Goal: Answer question/provide support: Share knowledge or assist other users

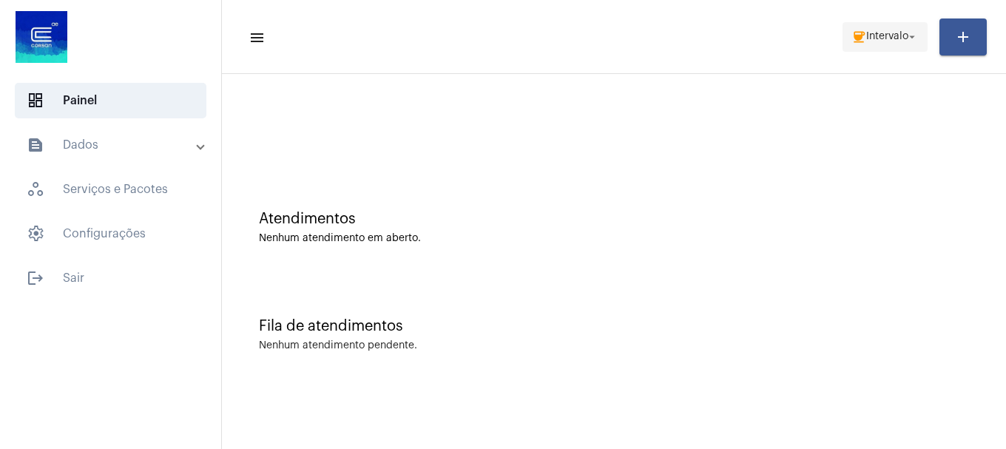
click at [851, 44] on span "coffee Intervalo arrow_drop_down" at bounding box center [884, 36] width 67 height 27
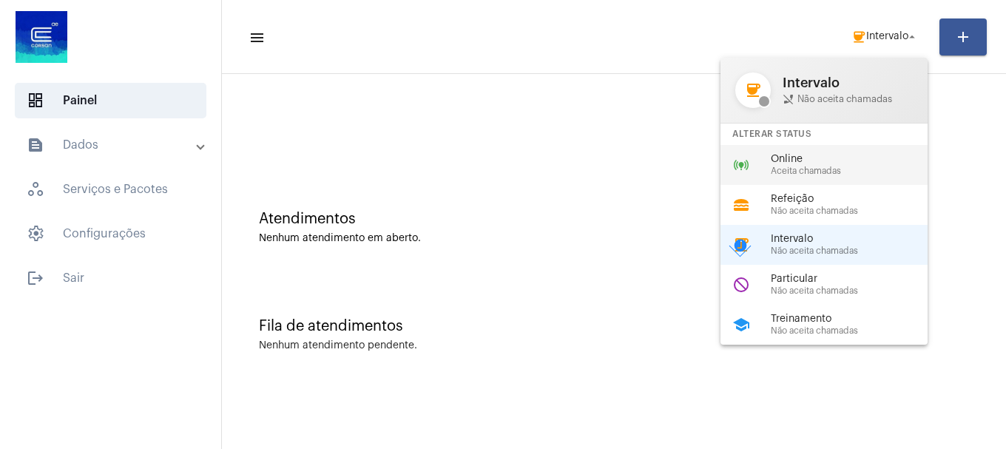
click at [823, 175] on span "Aceita chamadas" at bounding box center [855, 171] width 169 height 10
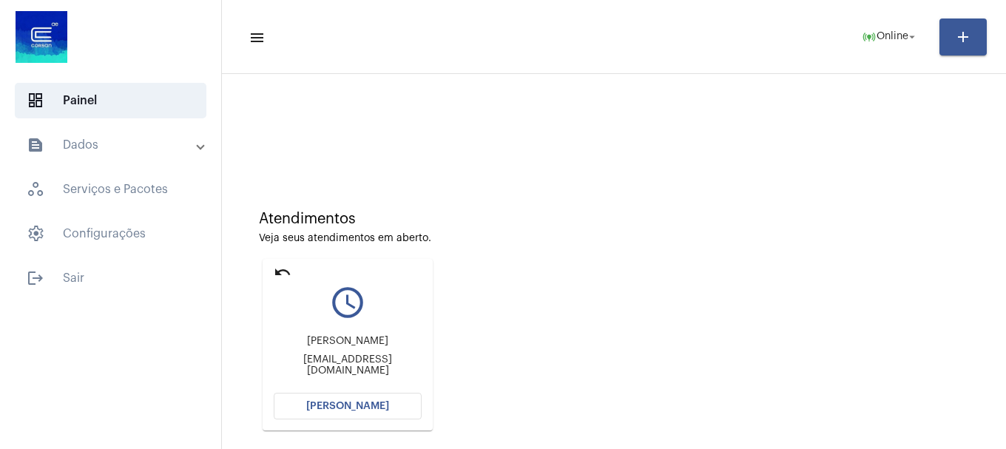
click at [289, 414] on button "[PERSON_NAME]" at bounding box center [348, 406] width 148 height 27
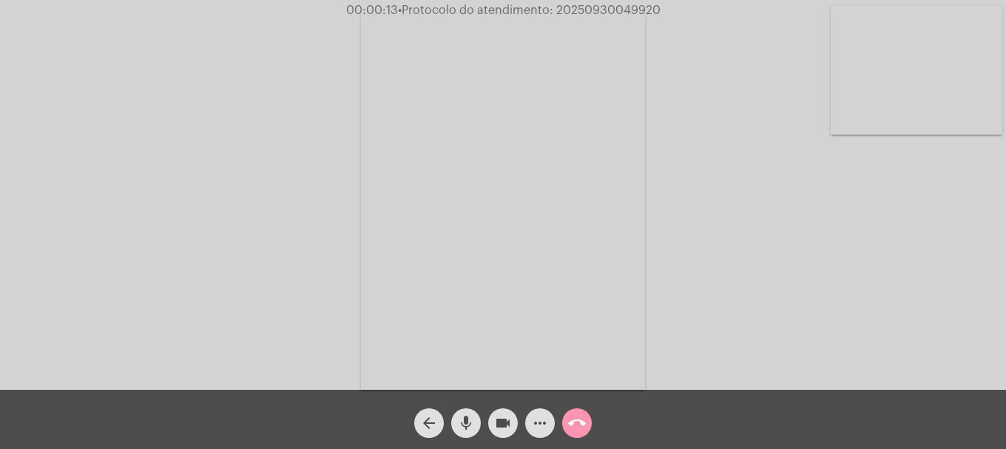
click at [463, 422] on mat-icon "mic" at bounding box center [466, 423] width 18 height 18
click at [924, 78] on video at bounding box center [917, 70] width 172 height 129
click at [465, 416] on mat-icon "mic_off" at bounding box center [466, 423] width 18 height 18
click at [462, 431] on mat-icon "mic" at bounding box center [466, 423] width 18 height 18
click at [459, 419] on mat-icon "mic_off" at bounding box center [466, 423] width 18 height 18
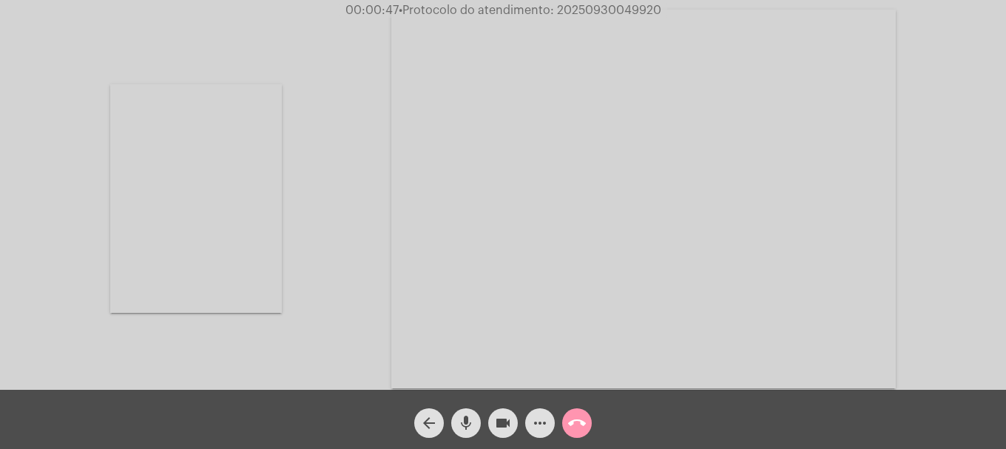
click at [459, 419] on mat-icon "mic" at bounding box center [466, 423] width 18 height 18
click at [459, 419] on mat-icon "mic_off" at bounding box center [466, 423] width 18 height 18
click at [211, 365] on div at bounding box center [196, 199] width 172 height 386
click at [610, 0] on div "Acessando Câmera e Microfone..." at bounding box center [503, 195] width 1006 height 390
click at [598, 17] on span "00:29:19 • Protocolo do atendimento: 20250930049920" at bounding box center [503, 10] width 324 height 15
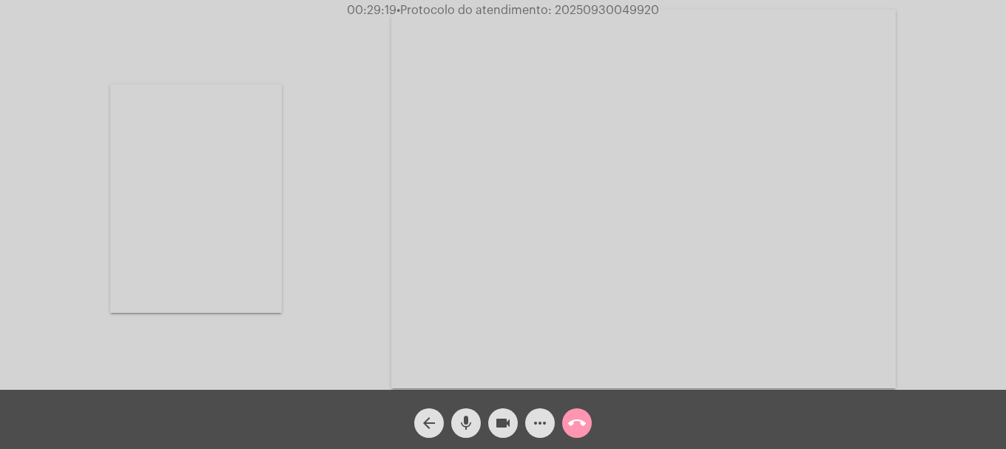
click at [600, 10] on span "• Protocolo do atendimento: 20250930049920" at bounding box center [528, 10] width 263 height 12
copy span "20250930049920"
click at [542, 425] on mat-icon "more_horiz" at bounding box center [540, 423] width 18 height 18
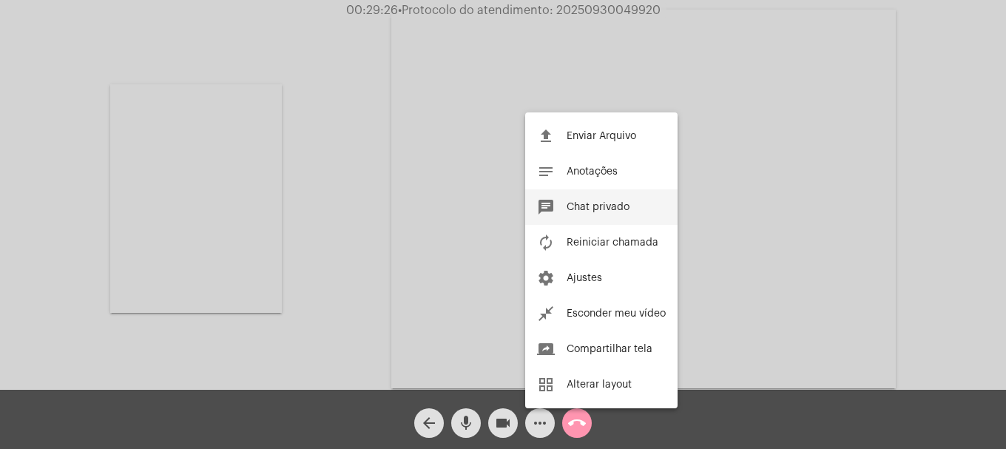
click at [600, 203] on span "Chat privado" at bounding box center [598, 207] width 63 height 10
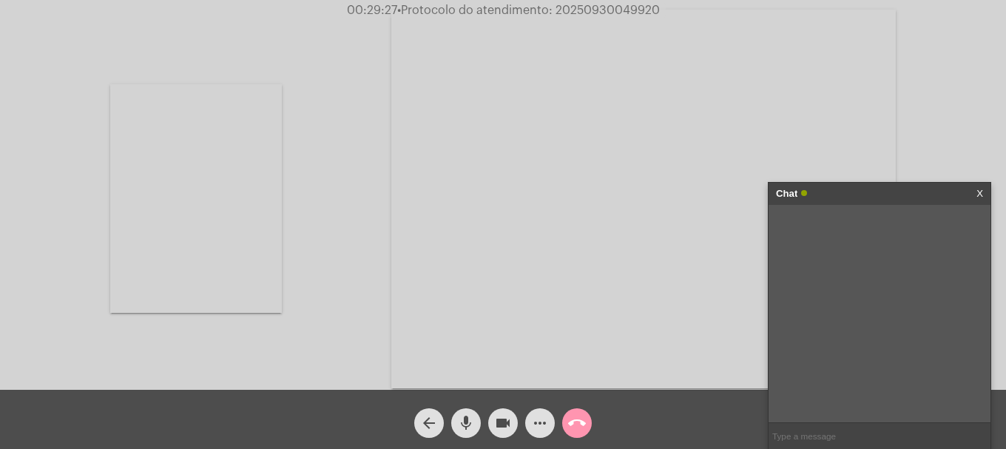
click at [815, 429] on input "text" at bounding box center [880, 436] width 222 height 26
paste input "20250930049920"
type input "20250930049920"
click at [570, 425] on mat-icon "call_end" at bounding box center [577, 423] width 18 height 18
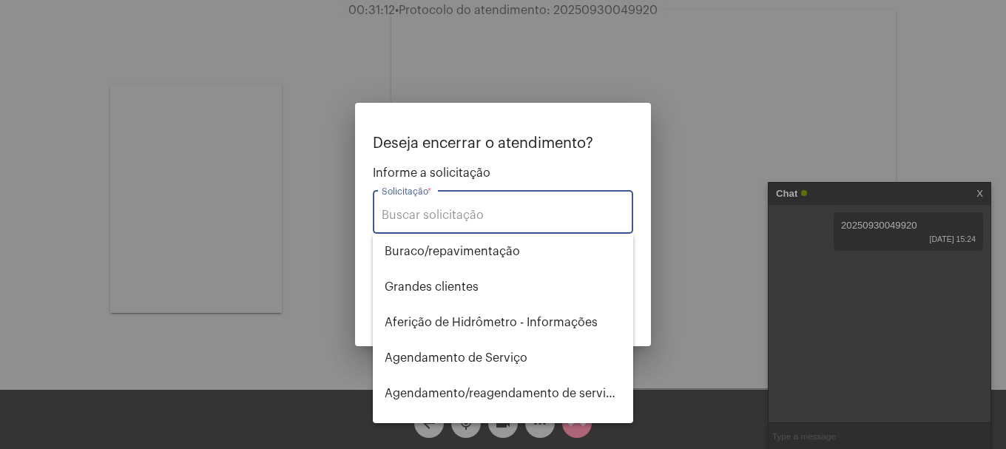
click at [481, 207] on div "Solicitação *" at bounding box center [503, 210] width 243 height 47
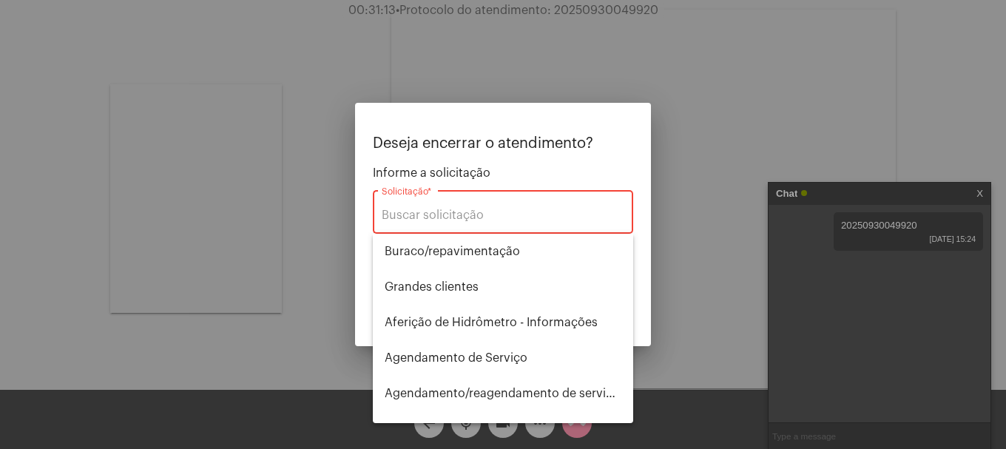
click at [487, 217] on input "Solicitação *" at bounding box center [503, 215] width 243 height 13
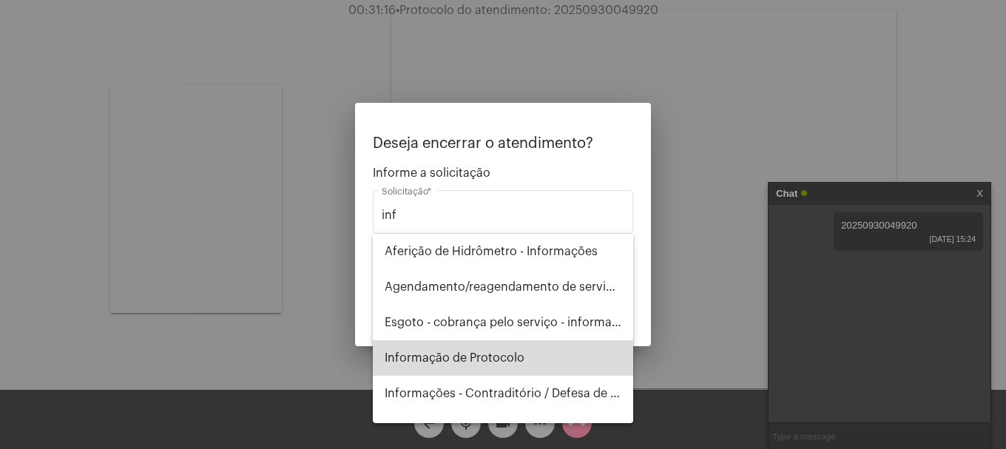
click at [544, 358] on span "Informação de Protocolo" at bounding box center [503, 358] width 237 height 36
type input "Informação de Protocolo"
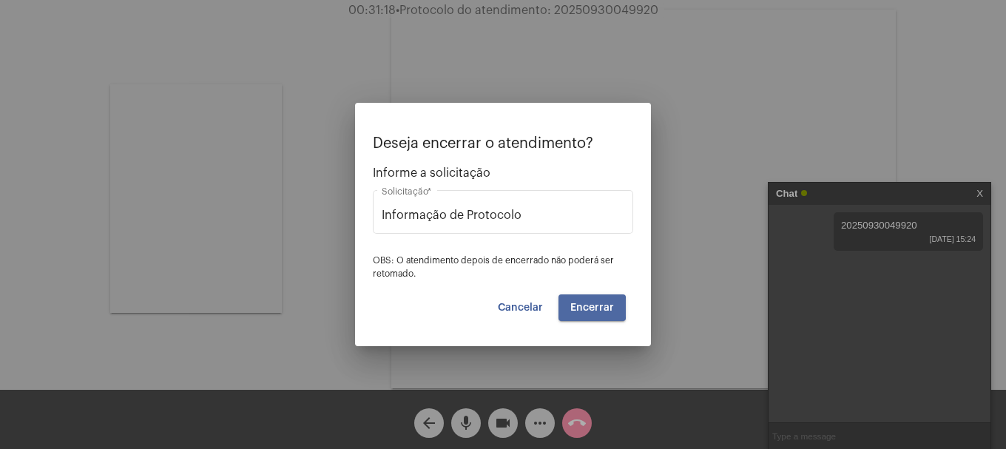
click at [576, 308] on span "Encerrar" at bounding box center [592, 308] width 44 height 10
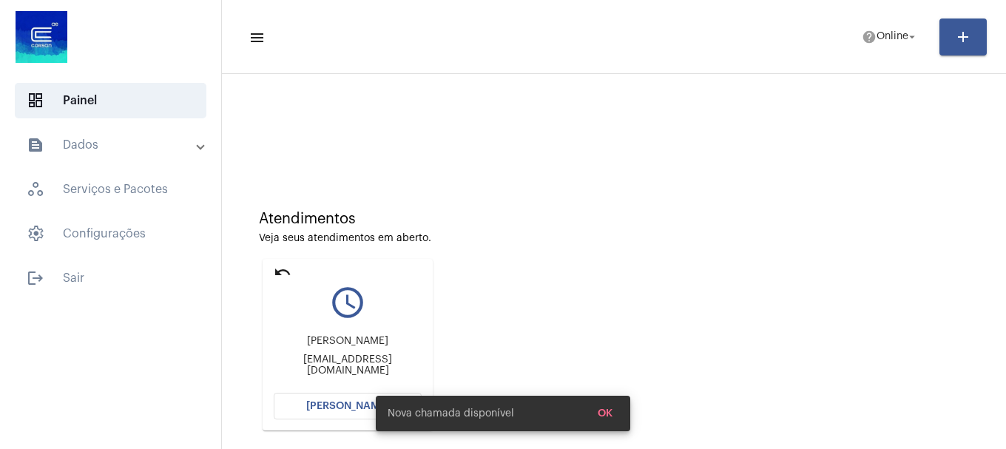
scroll to position [129, 0]
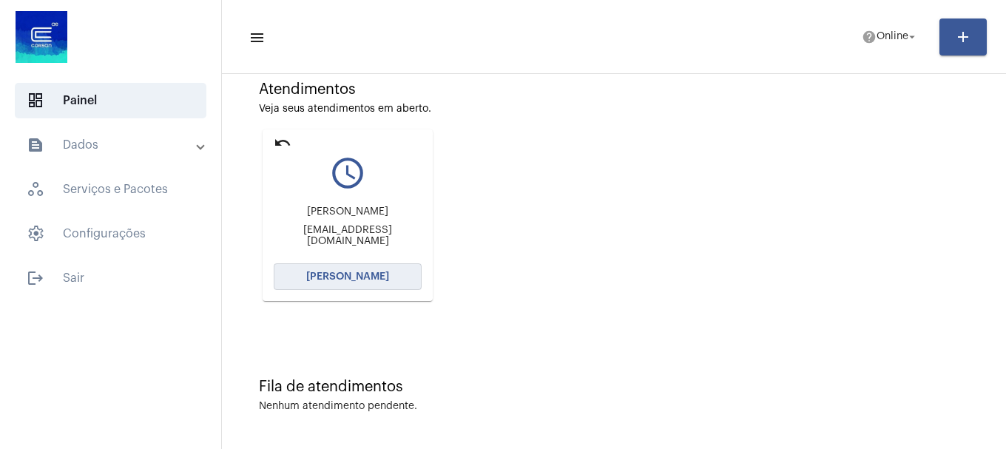
click at [387, 291] on mat-card "undo query_builder Luciana [EMAIL_ADDRESS][DOMAIN_NAME] [PERSON_NAME]" at bounding box center [348, 215] width 170 height 172
click at [278, 279] on button "[PERSON_NAME]" at bounding box center [348, 276] width 148 height 27
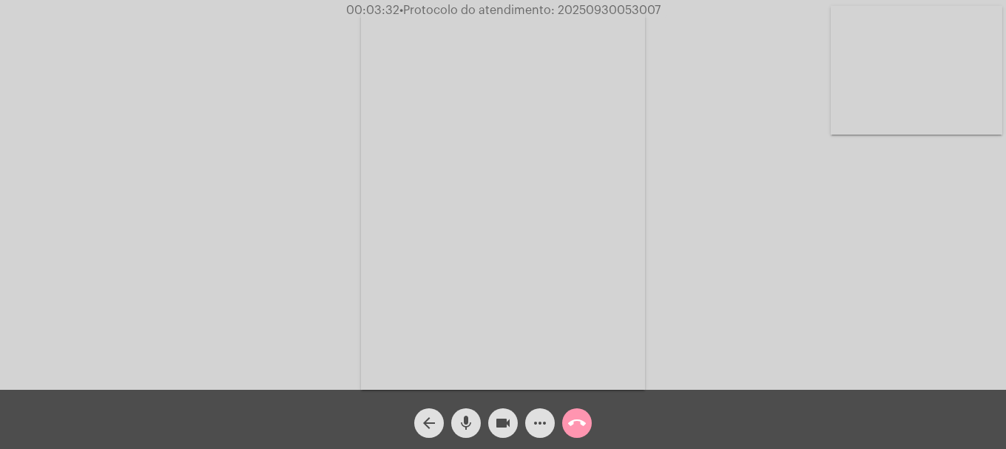
click at [930, 129] on video at bounding box center [917, 70] width 172 height 129
click at [475, 430] on button "mic" at bounding box center [466, 423] width 30 height 30
click at [510, 419] on mat-icon "videocam" at bounding box center [503, 423] width 18 height 18
click at [510, 419] on mat-icon "videocam_off" at bounding box center [503, 423] width 18 height 18
click at [510, 419] on mat-icon "videocam" at bounding box center [503, 423] width 18 height 18
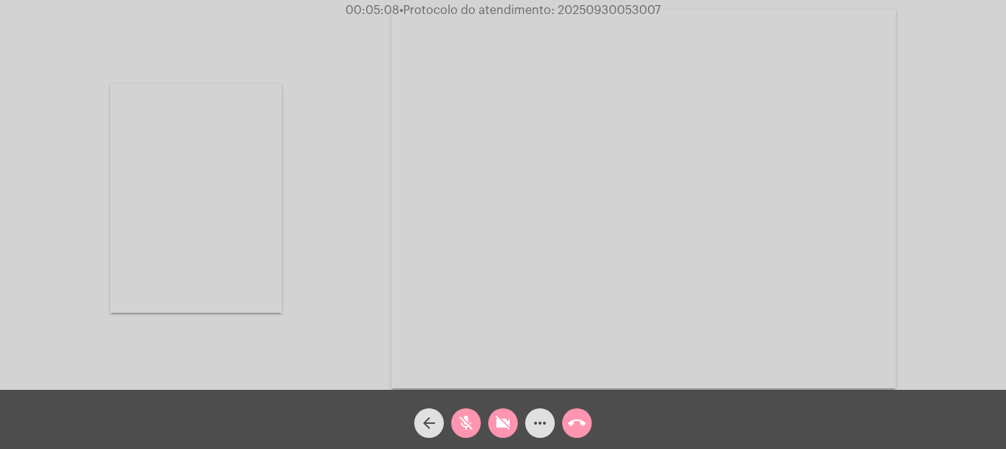
click at [471, 425] on mat-icon "mic_off" at bounding box center [466, 423] width 18 height 18
click at [487, 421] on div "videocam_off" at bounding box center [503, 419] width 37 height 37
click at [497, 421] on mat-icon "videocam" at bounding box center [503, 423] width 18 height 18
drag, startPoint x: 483, startPoint y: 419, endPoint x: 494, endPoint y: 419, distance: 11.1
click at [485, 419] on div "arrow_back mic videocam_off more_horiz call_end" at bounding box center [503, 419] width 1006 height 59
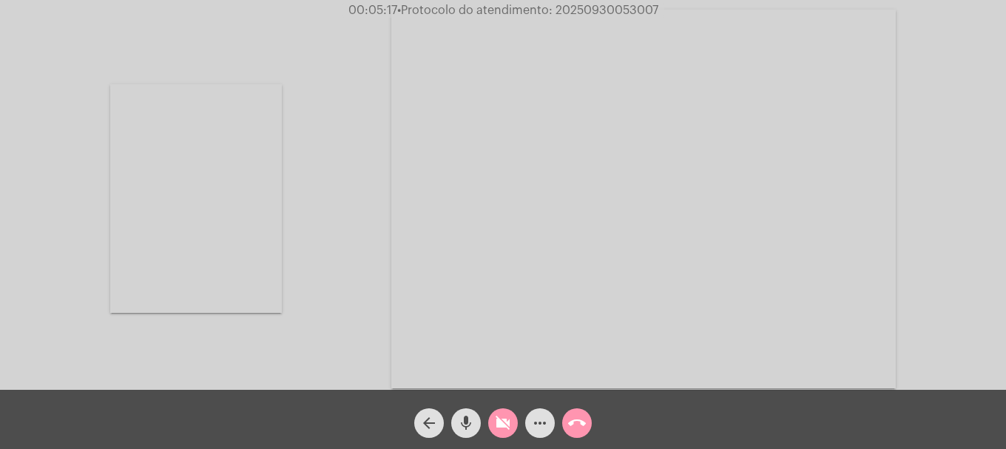
click at [496, 419] on mat-icon "videocam_off" at bounding box center [503, 423] width 18 height 18
click at [504, 414] on mat-icon "videocam" at bounding box center [503, 423] width 18 height 18
click at [473, 419] on mat-icon "mic" at bounding box center [466, 423] width 18 height 18
click at [464, 419] on mat-icon "mic_off" at bounding box center [466, 423] width 18 height 18
click at [493, 416] on button "videocam_off" at bounding box center [503, 423] width 30 height 30
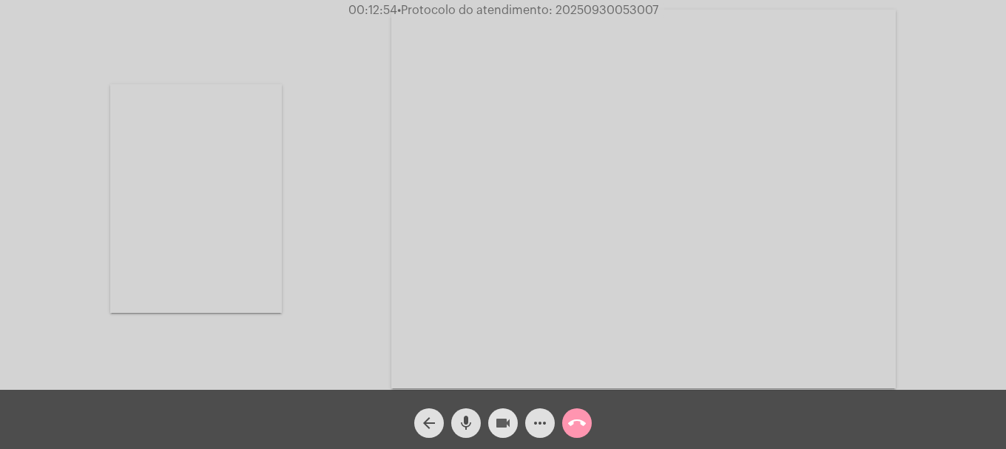
click at [499, 425] on mat-icon "videocam" at bounding box center [503, 423] width 18 height 18
click at [472, 429] on mat-icon "mic" at bounding box center [466, 423] width 18 height 18
click at [472, 429] on mat-icon "mic_off" at bounding box center [466, 423] width 18 height 18
click at [493, 422] on button "videocam_off" at bounding box center [503, 423] width 30 height 30
click at [498, 427] on mat-icon "videocam" at bounding box center [503, 423] width 18 height 18
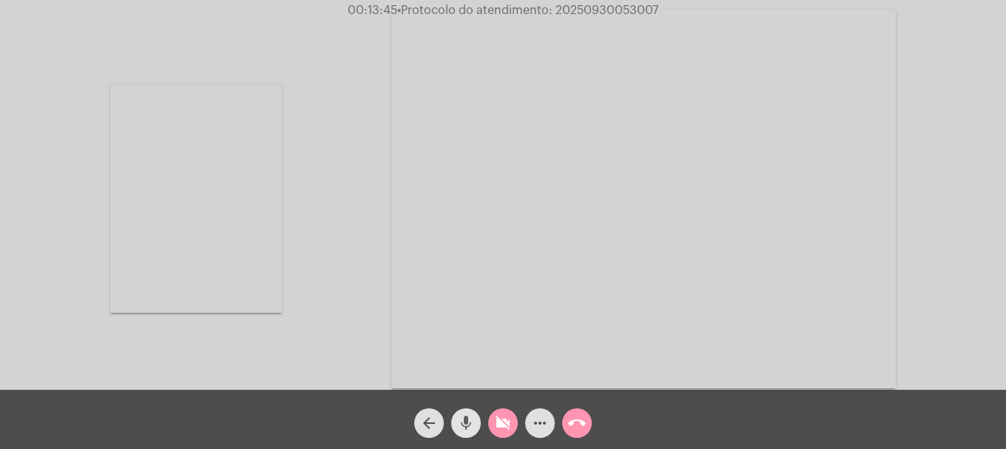
click at [476, 424] on button "mic" at bounding box center [466, 423] width 30 height 30
click at [476, 424] on button "mic_off" at bounding box center [466, 423] width 30 height 30
click at [505, 420] on mat-icon "videocam_off" at bounding box center [503, 423] width 18 height 18
click at [498, 422] on mat-icon "videocam" at bounding box center [503, 423] width 18 height 18
click at [470, 422] on mat-icon "mic" at bounding box center [466, 423] width 18 height 18
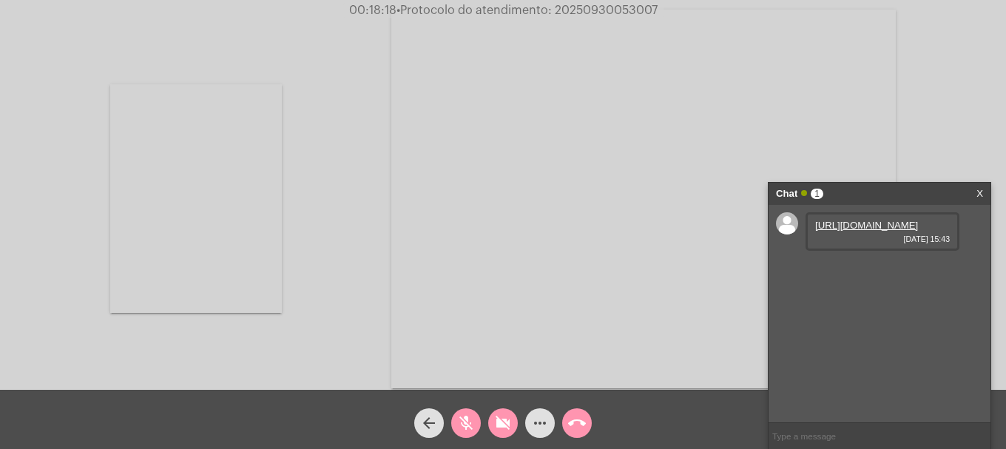
click at [470, 422] on mat-icon "mic_off" at bounding box center [466, 423] width 18 height 18
click at [496, 425] on mat-icon "videocam_off" at bounding box center [503, 423] width 18 height 18
click at [873, 231] on link "[URL][DOMAIN_NAME]" at bounding box center [866, 225] width 103 height 11
click at [505, 419] on mat-icon "videocam" at bounding box center [503, 423] width 18 height 18
click at [476, 419] on button "mic" at bounding box center [466, 423] width 30 height 30
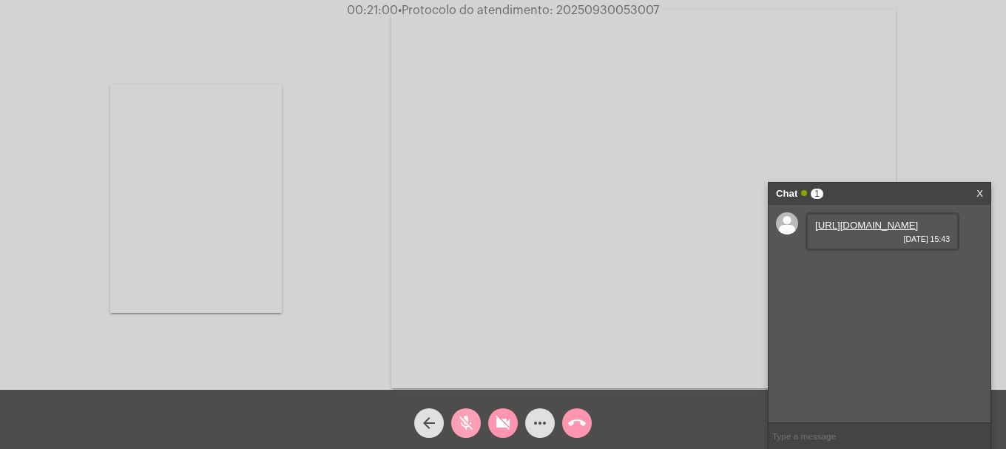
click at [476, 419] on button "mic_off" at bounding box center [466, 423] width 30 height 30
click at [493, 418] on button "videocam_off" at bounding box center [503, 423] width 30 height 30
click at [527, 419] on button "more_horiz" at bounding box center [540, 423] width 30 height 30
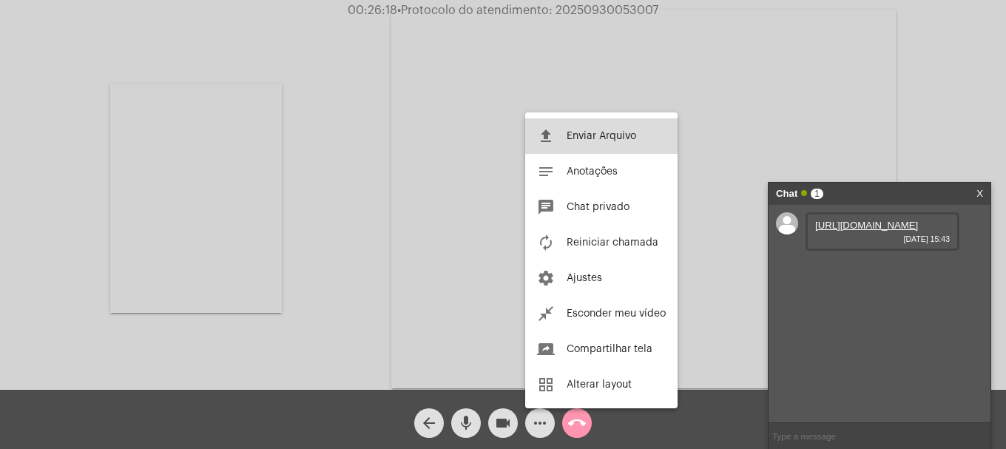
click at [552, 135] on mat-icon "file_upload" at bounding box center [546, 136] width 18 height 18
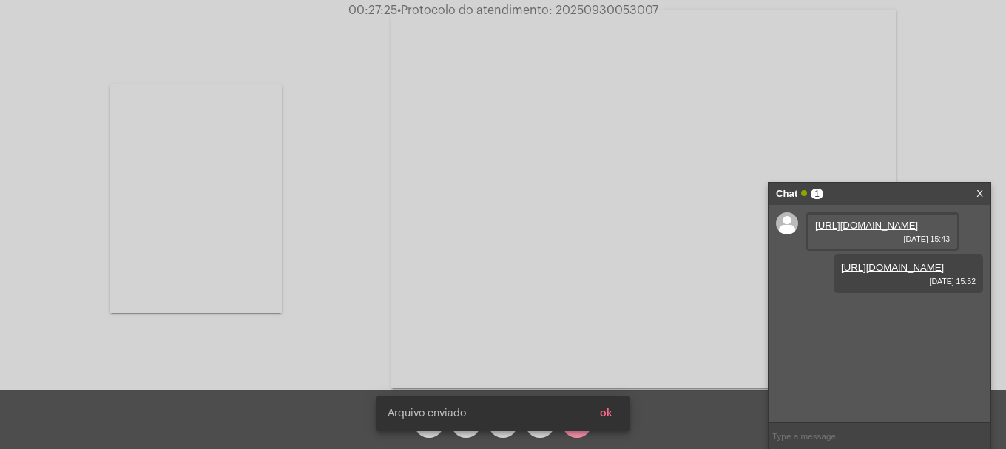
click at [612, 410] on span "ok" at bounding box center [606, 413] width 13 height 10
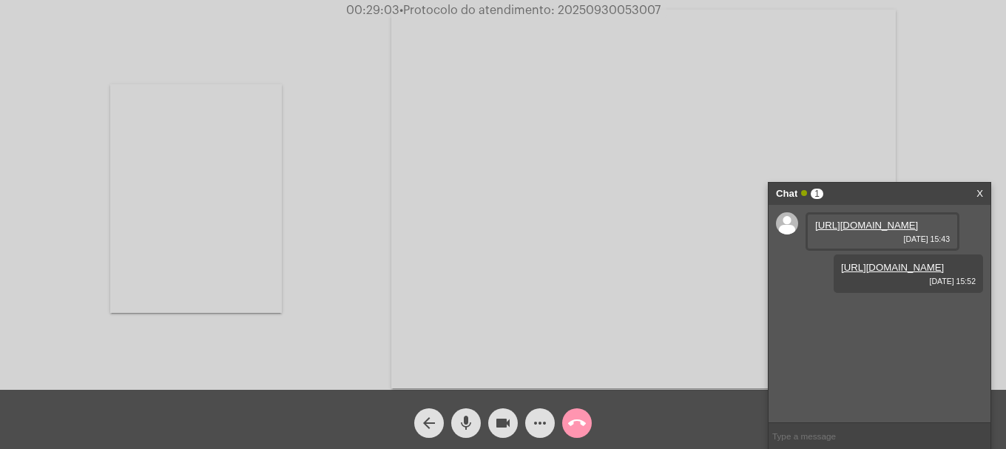
click at [609, 7] on span "• Protocolo do atendimento: 20250930053007" at bounding box center [529, 10] width 261 height 12
copy span "20250930053007"
click at [468, 429] on mat-icon "mic" at bounding box center [466, 423] width 18 height 18
click at [468, 429] on mat-icon "mic_off" at bounding box center [466, 423] width 18 height 18
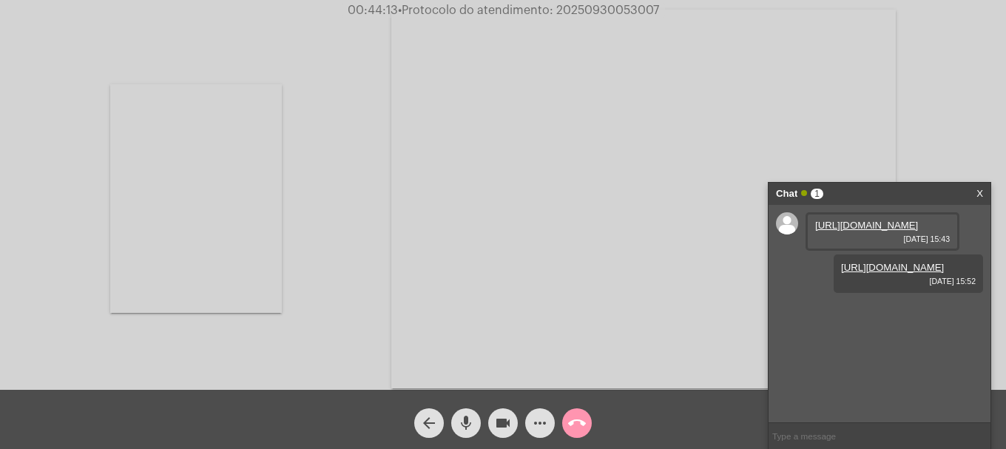
click at [489, 419] on button "videocam" at bounding box center [503, 423] width 30 height 30
click at [479, 422] on button "mic" at bounding box center [466, 423] width 30 height 30
click at [461, 421] on mat-icon "mic_off" at bounding box center [466, 423] width 18 height 18
click at [461, 421] on mat-icon "mic" at bounding box center [466, 423] width 18 height 18
click at [461, 425] on mat-icon "mic_off" at bounding box center [466, 423] width 18 height 18
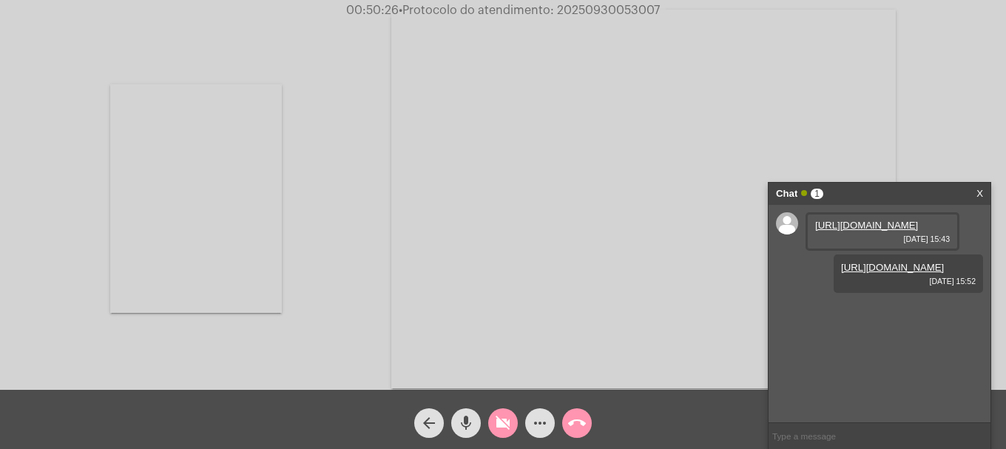
click at [461, 425] on mat-icon "mic" at bounding box center [466, 423] width 18 height 18
click at [501, 419] on mat-icon "videocam_off" at bounding box center [503, 423] width 18 height 18
click at [464, 421] on mat-icon "mic_off" at bounding box center [466, 423] width 18 height 18
copy span "20250930053007"
click at [873, 433] on input "text" at bounding box center [880, 436] width 222 height 26
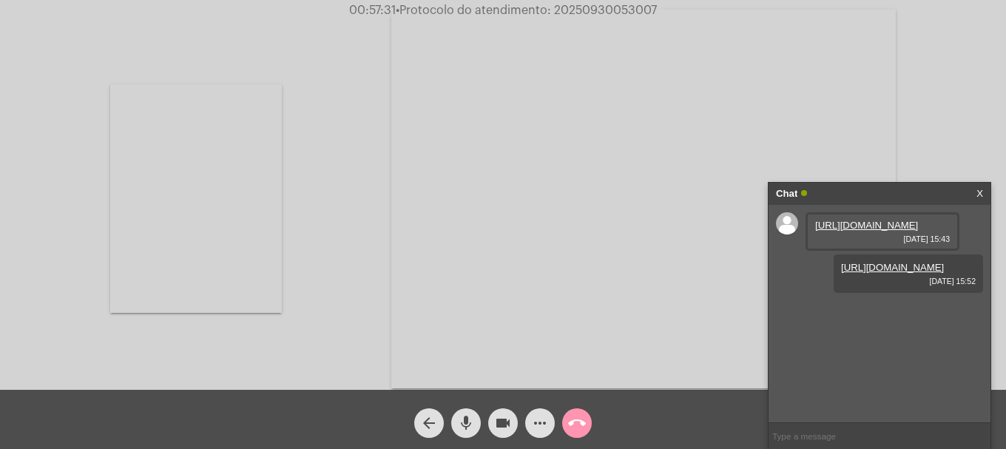
paste input "20250930053007"
type input "20250930053007"
click at [577, 421] on mat-icon "call_end" at bounding box center [577, 423] width 18 height 18
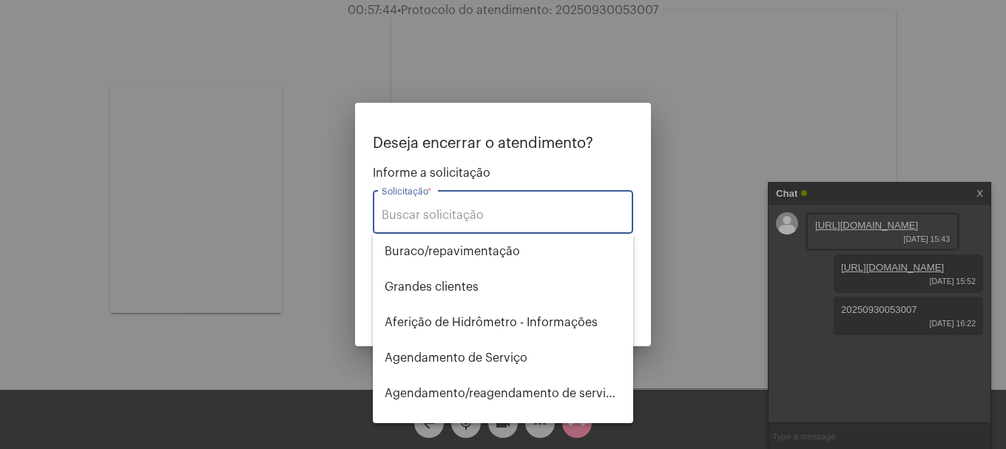
click at [496, 216] on input "Solicitação *" at bounding box center [503, 215] width 243 height 13
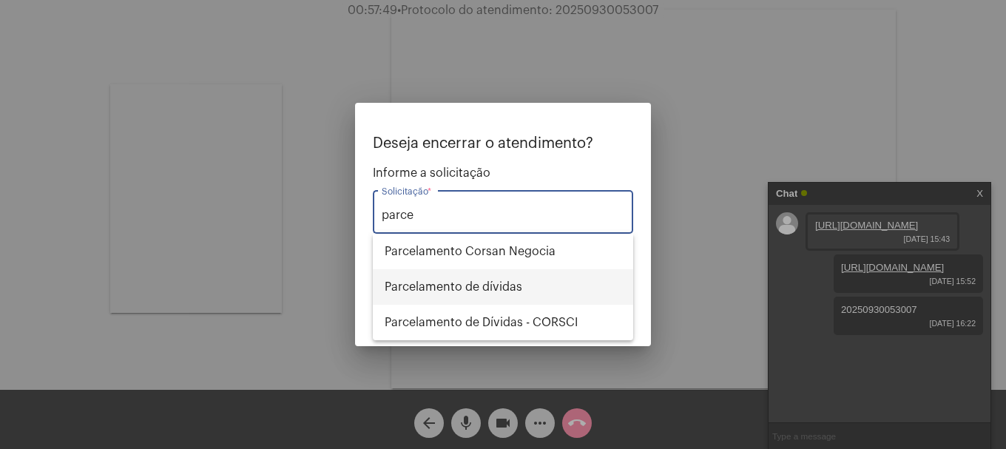
click at [553, 283] on span "Parcelamento de dívidas" at bounding box center [503, 287] width 237 height 36
type input "Parcelamento de dívidas"
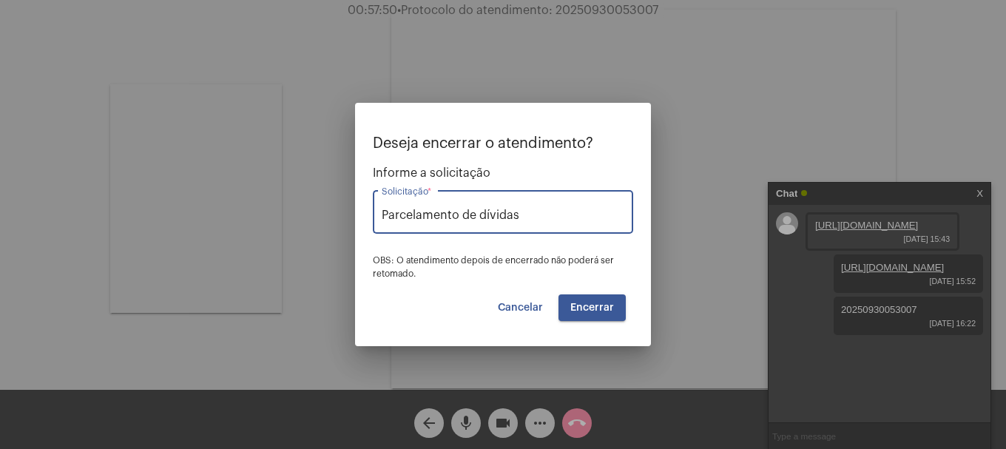
click at [590, 317] on button "Encerrar" at bounding box center [592, 307] width 67 height 27
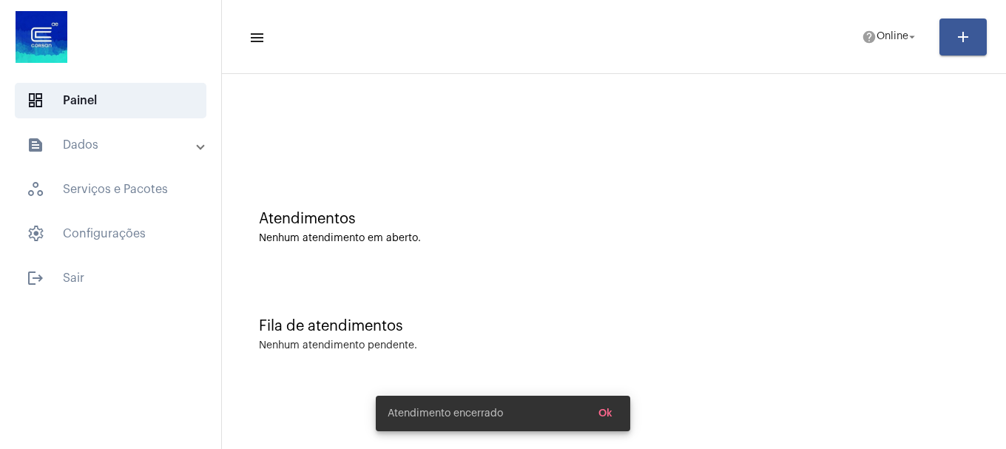
click at [868, 58] on mat-toolbar-row "menu help Online arrow_drop_down add" at bounding box center [614, 36] width 784 height 47
click at [874, 55] on mat-toolbar-row "menu help Online arrow_drop_down add" at bounding box center [614, 36] width 784 height 47
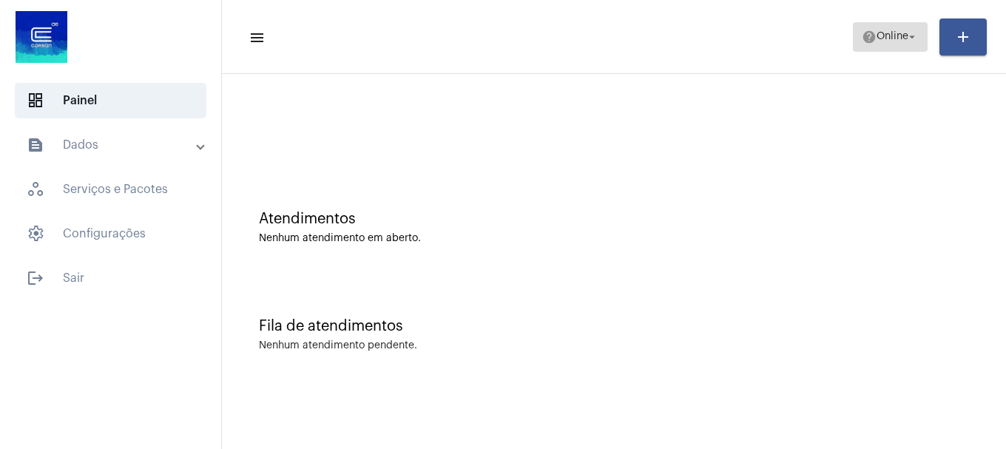
click at [869, 30] on mat-icon "help" at bounding box center [869, 37] width 15 height 15
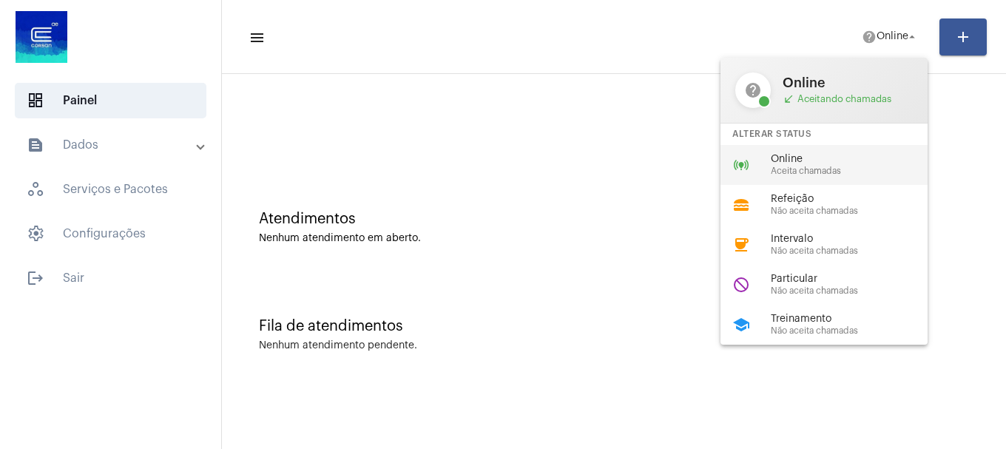
click at [861, 163] on span "Online" at bounding box center [855, 159] width 169 height 11
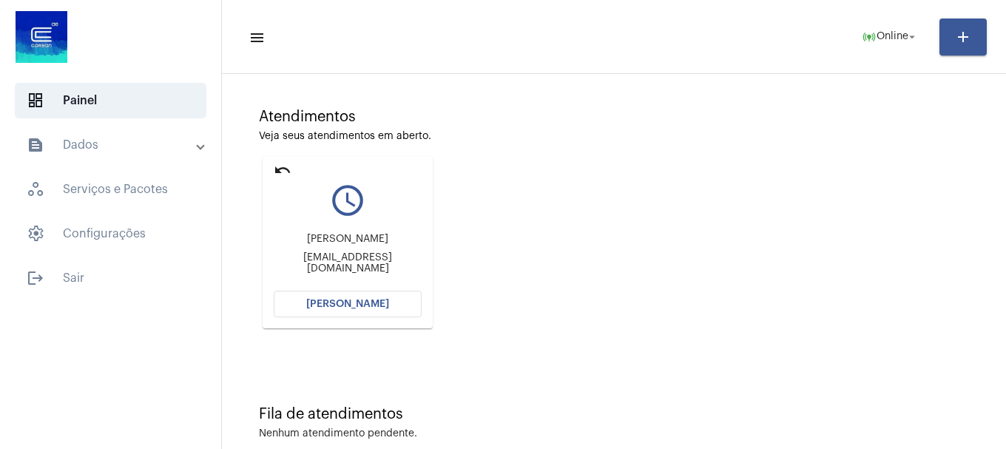
scroll to position [129, 0]
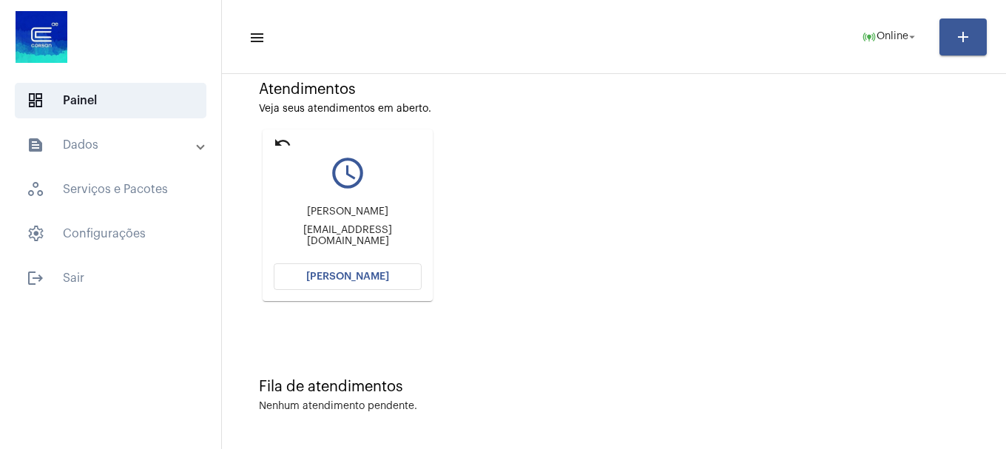
click at [307, 283] on button "[PERSON_NAME]" at bounding box center [348, 276] width 148 height 27
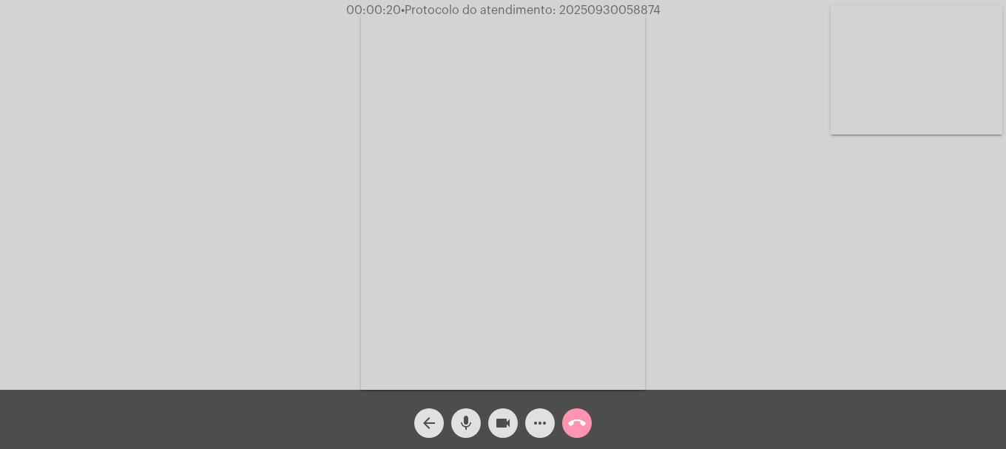
click at [880, 75] on video at bounding box center [917, 70] width 172 height 129
click at [92, 155] on div "Acessando Câmera e Microfone..." at bounding box center [502, 197] width 1003 height 390
click at [179, 186] on video at bounding box center [196, 198] width 172 height 229
click at [581, 411] on span "call_end" at bounding box center [577, 423] width 18 height 30
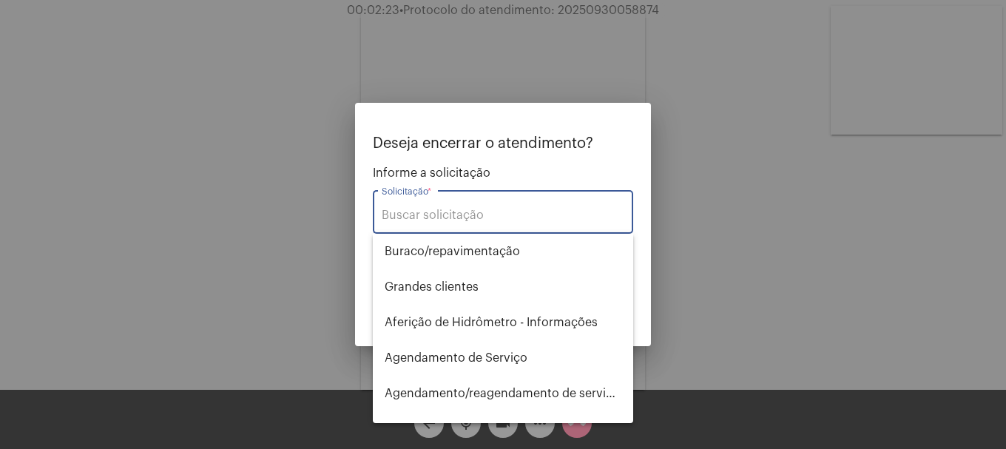
click at [524, 223] on div "Solicitação *" at bounding box center [503, 210] width 243 height 47
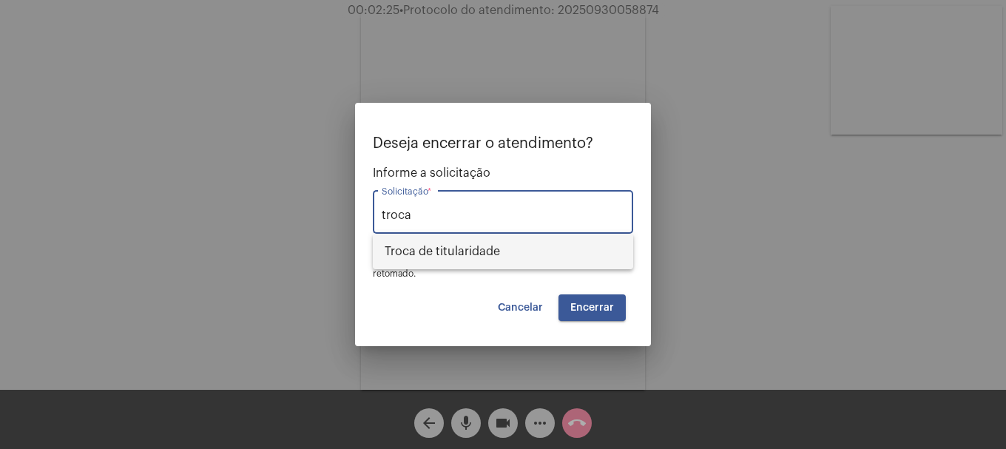
click at [528, 257] on span "Troca de titularidade" at bounding box center [503, 252] width 237 height 36
type input "Troca de titularidade"
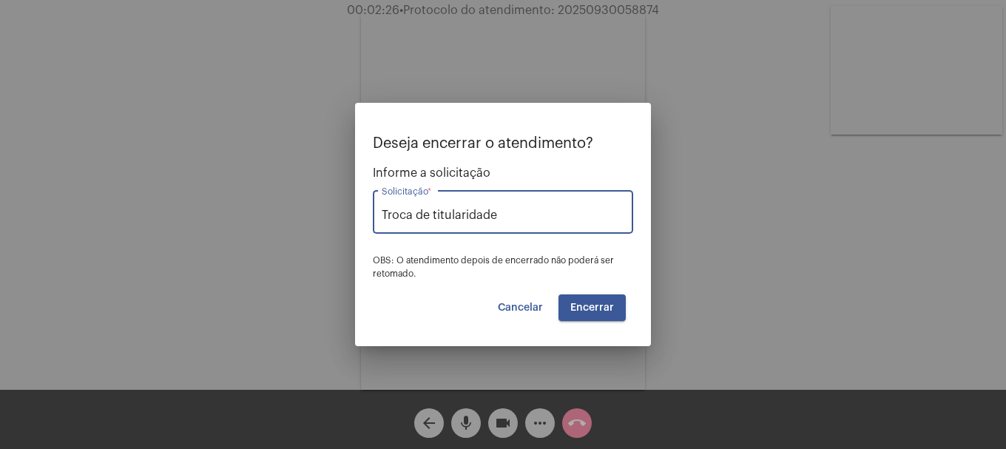
click at [616, 313] on button "Encerrar" at bounding box center [592, 307] width 67 height 27
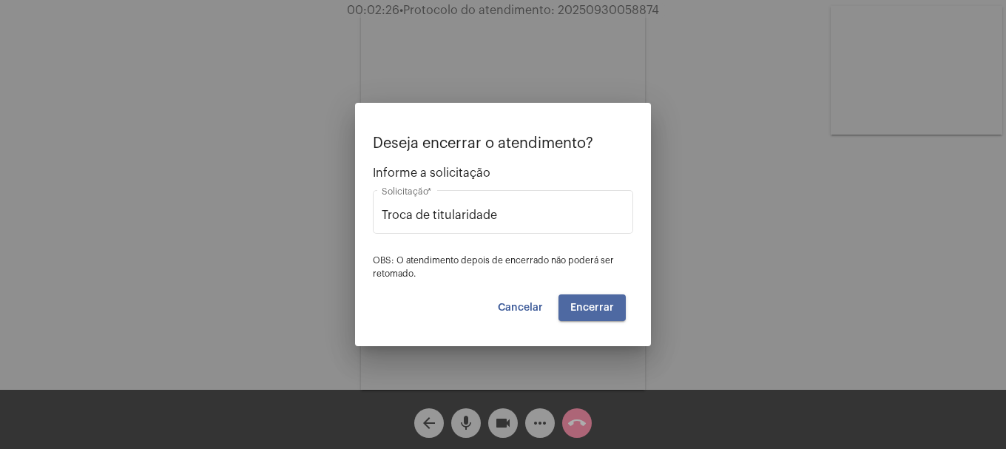
click at [616, 313] on button "Encerrar" at bounding box center [592, 307] width 67 height 27
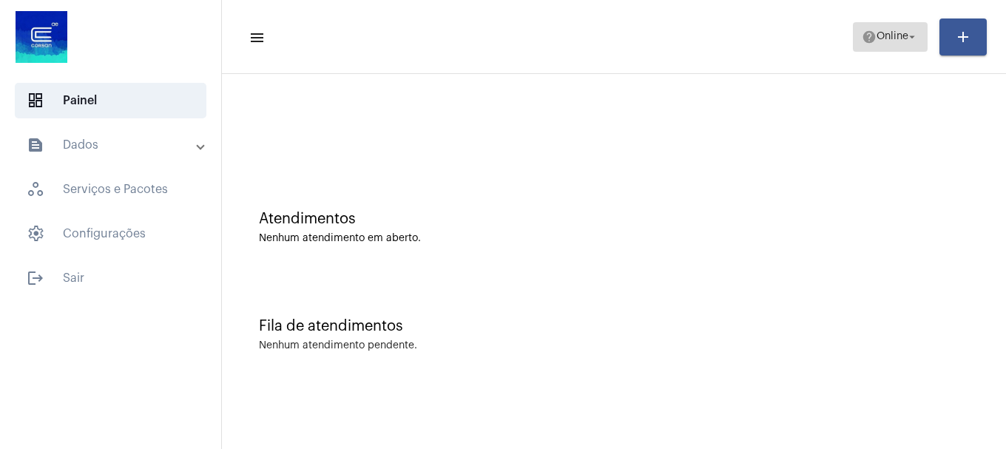
click at [894, 35] on span "Online" at bounding box center [893, 37] width 32 height 10
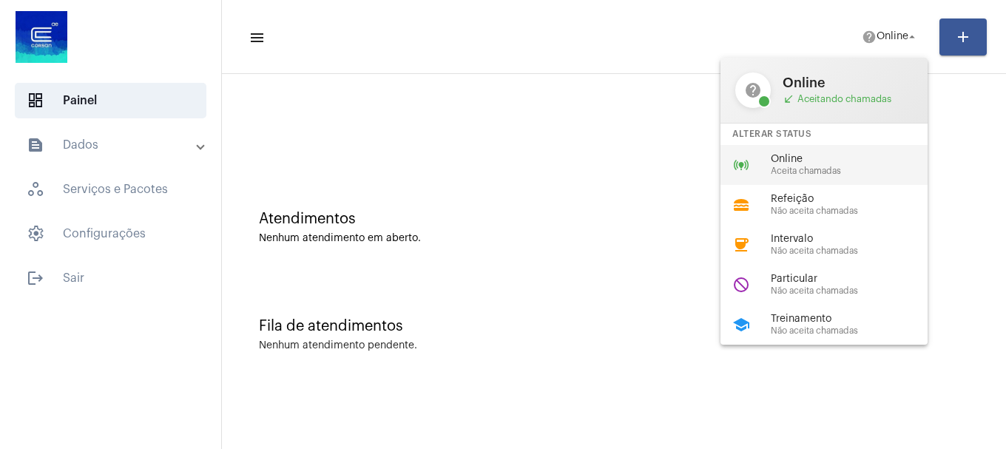
click at [819, 159] on span "Online" at bounding box center [855, 159] width 169 height 11
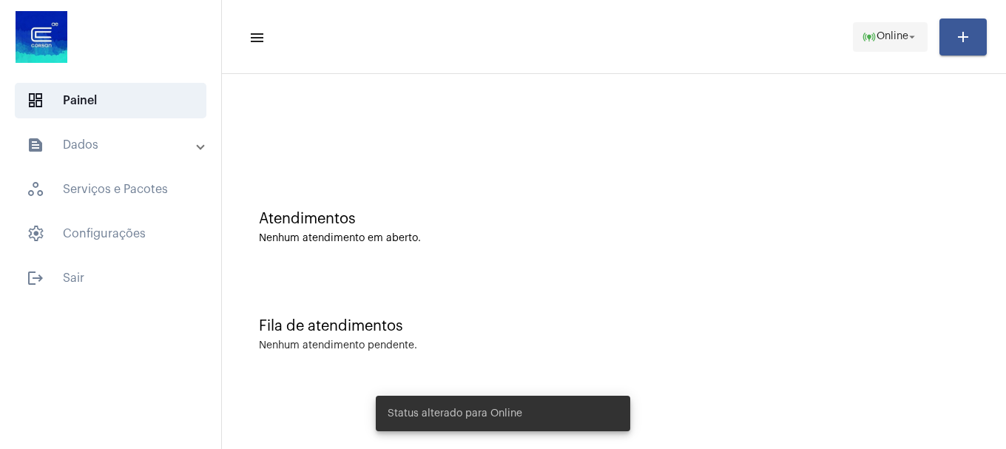
click at [891, 38] on span "Online" at bounding box center [893, 37] width 32 height 10
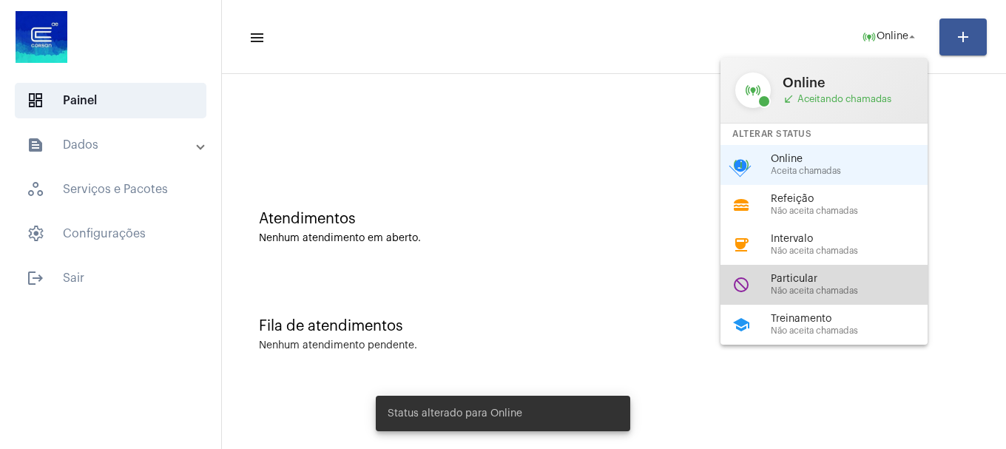
click at [821, 286] on span "Não aceita chamadas" at bounding box center [855, 291] width 169 height 10
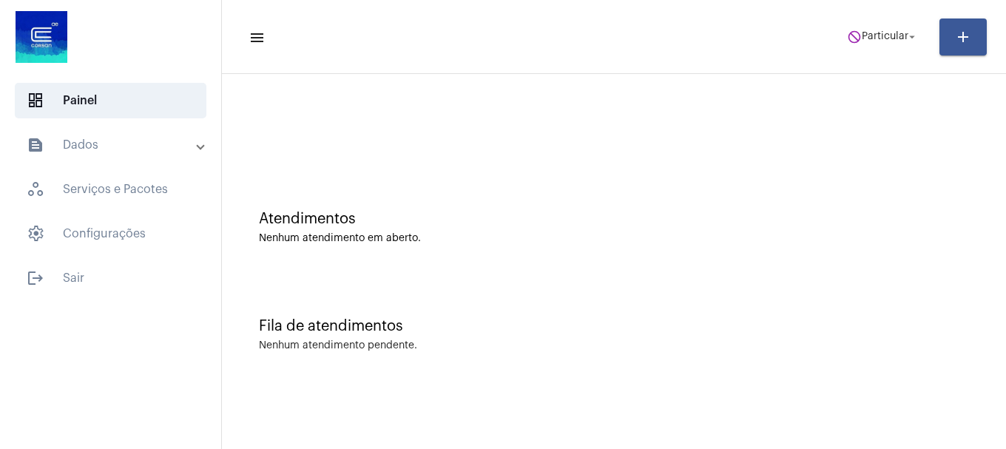
click at [125, 152] on mat-panel-title "text_snippet_outlined Dados" at bounding box center [112, 145] width 171 height 18
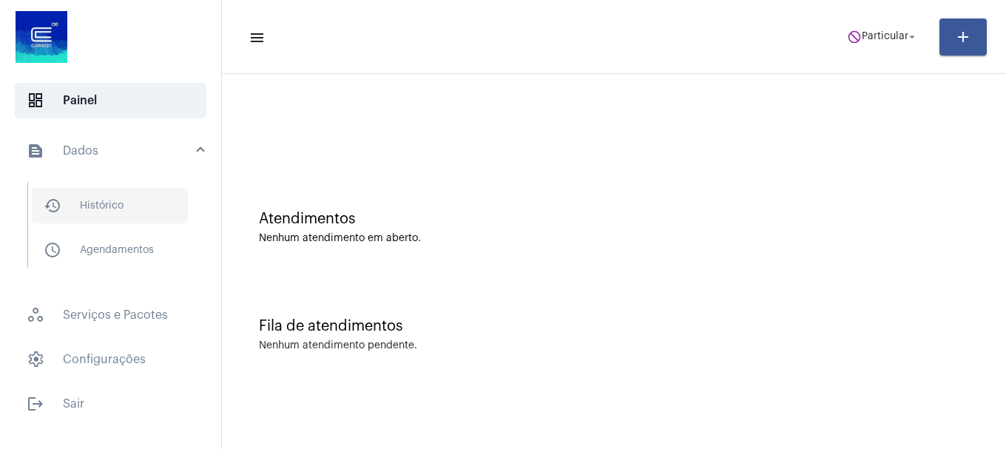
click at [146, 214] on span "history_outlined Histórico" at bounding box center [110, 206] width 156 height 36
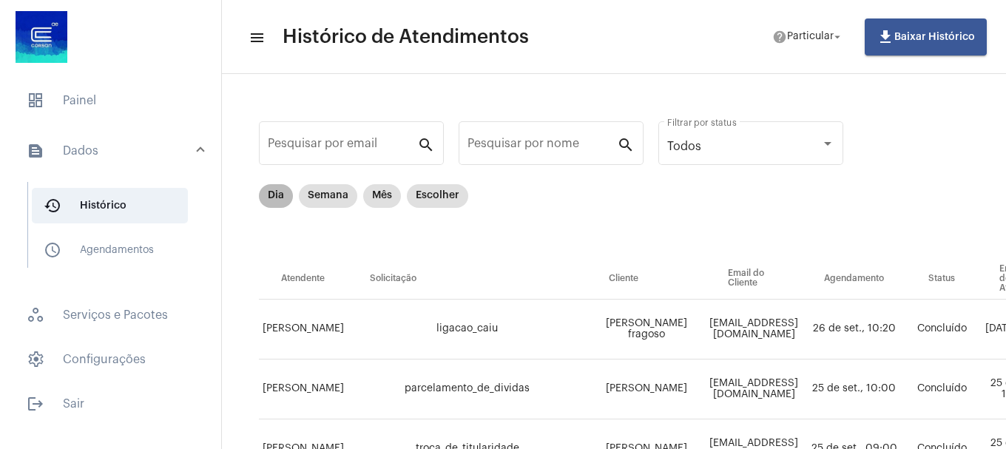
click at [277, 189] on mat-chip "Dia" at bounding box center [276, 196] width 34 height 24
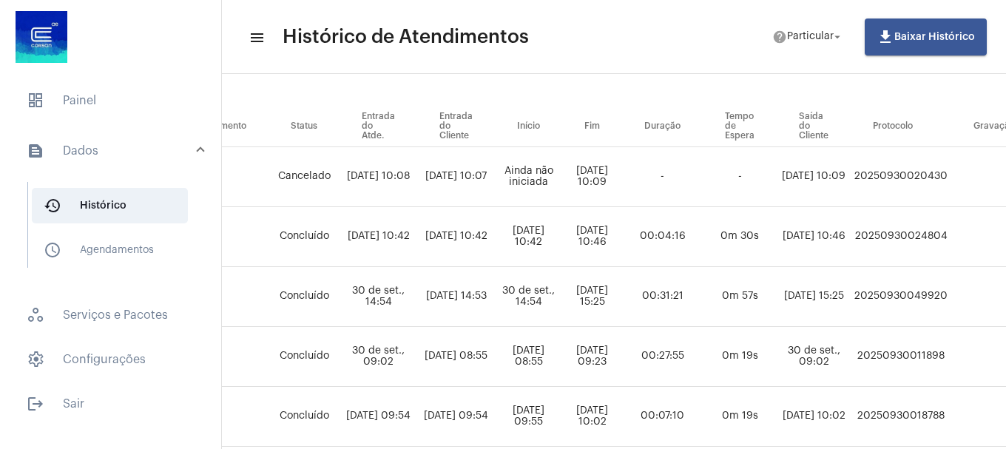
scroll to position [127, 590]
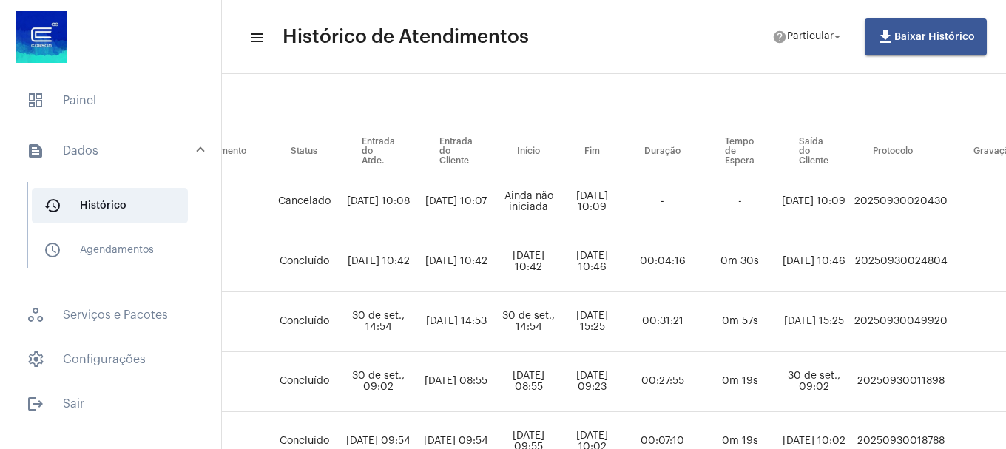
click at [495, 220] on td "[DATE] 10:07" at bounding box center [456, 202] width 78 height 60
click at [417, 215] on td "[DATE] 10:08" at bounding box center [379, 202] width 78 height 60
click at [495, 207] on td "[DATE] 10:07" at bounding box center [456, 202] width 78 height 60
click at [417, 215] on td "[DATE] 10:08" at bounding box center [379, 202] width 78 height 60
click at [495, 215] on td "[DATE] 10:07" at bounding box center [456, 202] width 78 height 60
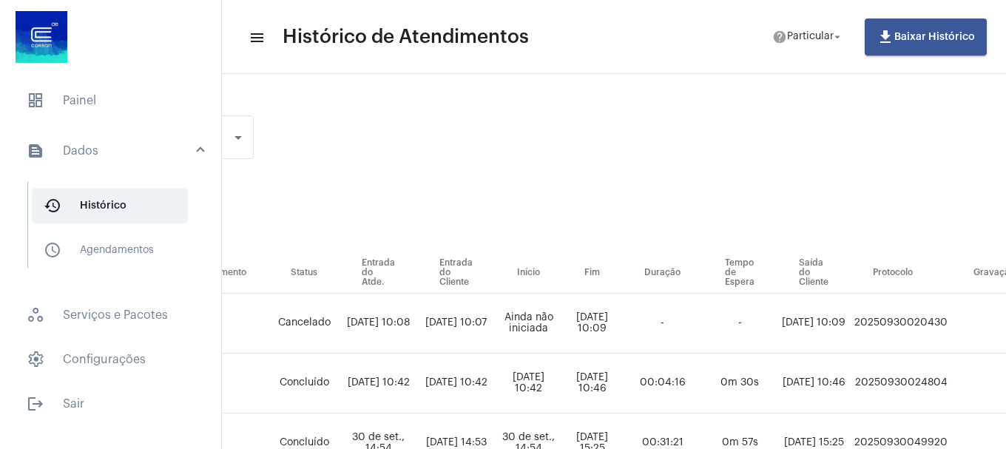
scroll to position [0, 590]
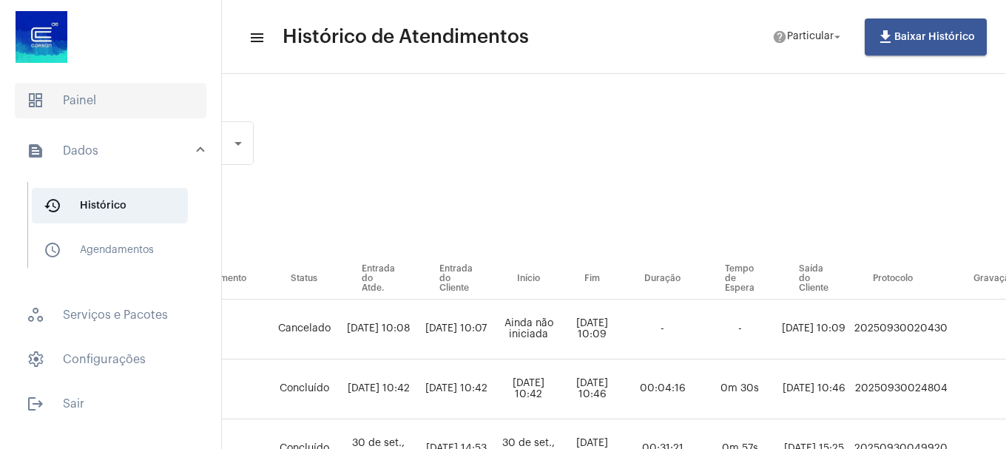
click at [127, 95] on span "dashboard Painel" at bounding box center [111, 101] width 192 height 36
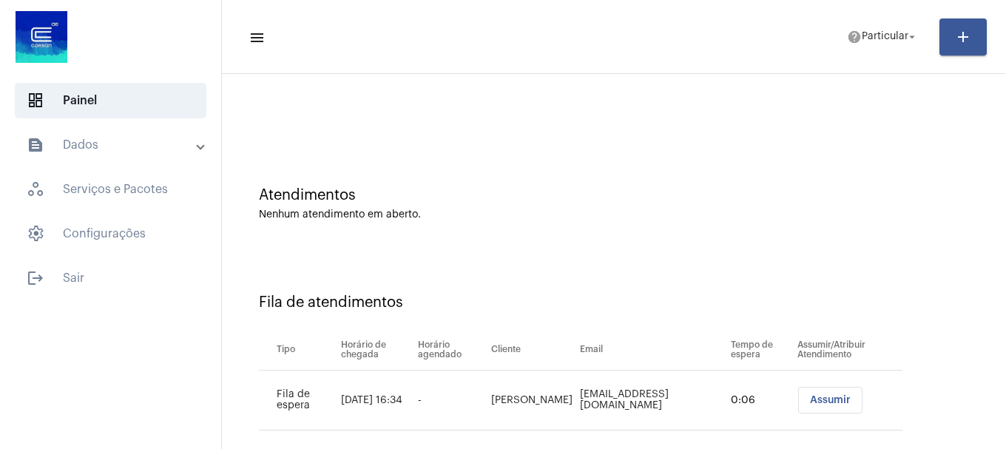
scroll to position [45, 0]
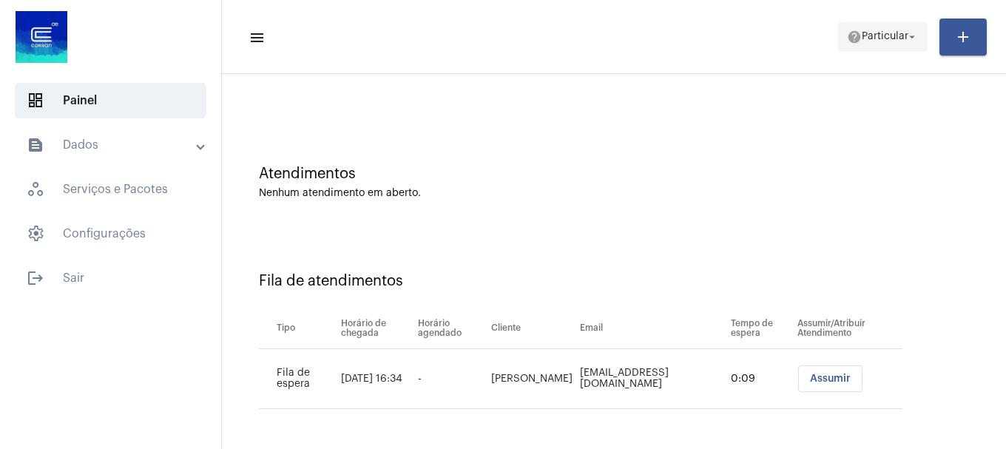
click at [900, 50] on span "help Particular arrow_drop_down" at bounding box center [883, 36] width 72 height 27
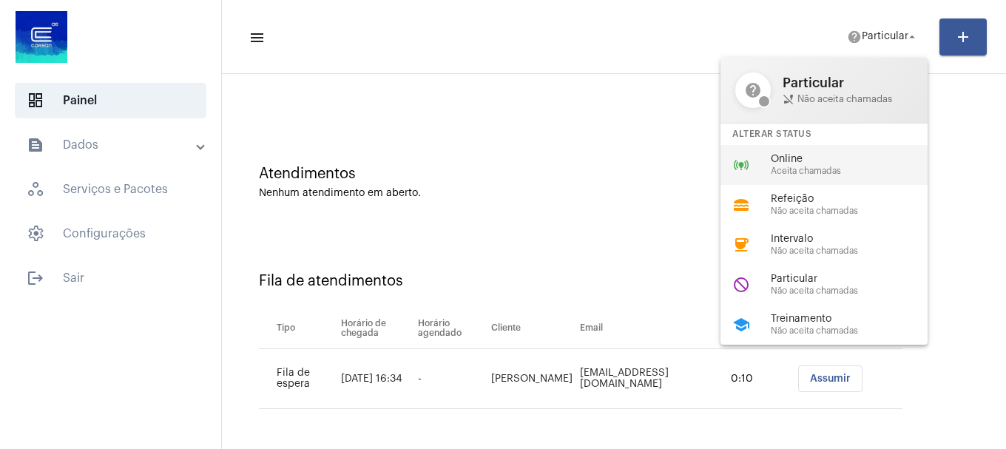
click at [857, 149] on div "online_prediction Online Aceita chamadas" at bounding box center [836, 165] width 231 height 40
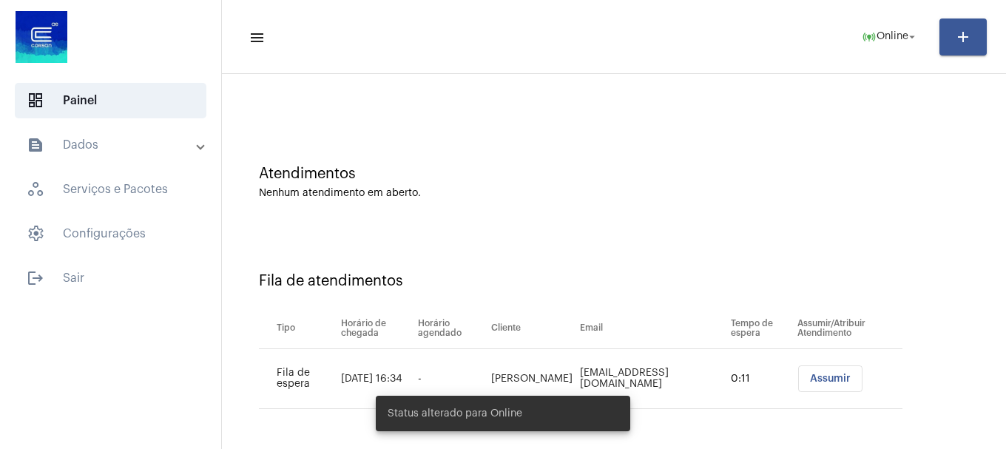
click at [804, 361] on td "Assumir" at bounding box center [848, 379] width 109 height 60
click at [810, 374] on span "Assumir" at bounding box center [830, 379] width 41 height 10
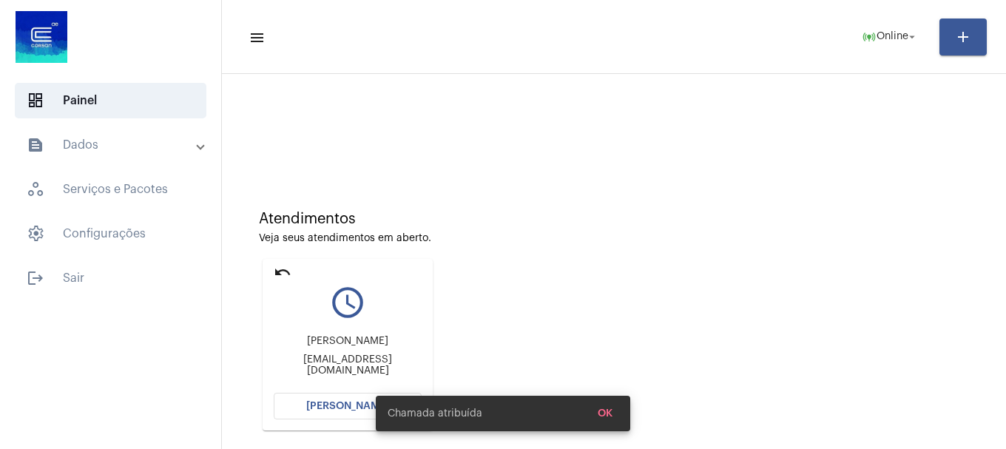
click at [358, 411] on div "Chamada atribuída OK" at bounding box center [503, 413] width 290 height 71
click at [354, 396] on button "[PERSON_NAME]" at bounding box center [348, 406] width 148 height 27
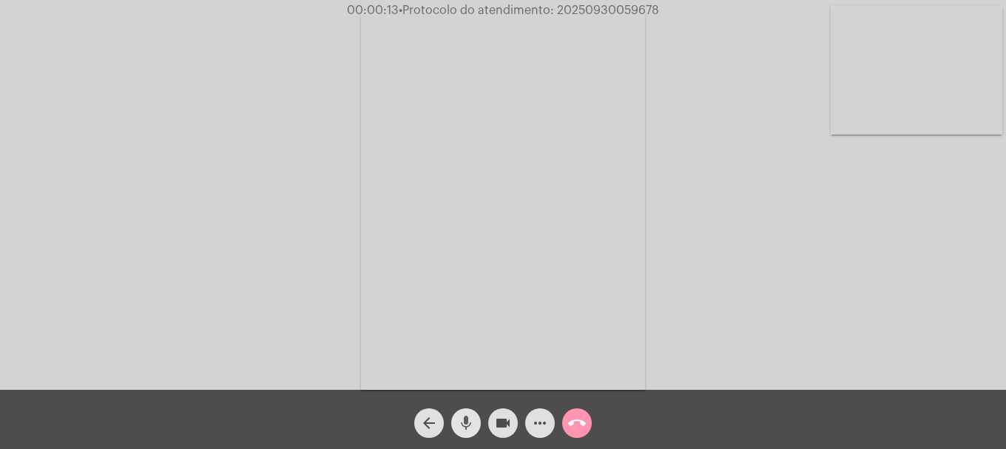
click at [462, 423] on mat-icon "mic" at bounding box center [466, 423] width 18 height 18
click at [462, 423] on mat-icon "mic_off" at bounding box center [466, 423] width 18 height 18
click at [449, 433] on div "mic" at bounding box center [466, 419] width 37 height 37
click at [456, 431] on button "mic_off" at bounding box center [466, 423] width 30 height 30
drag, startPoint x: 878, startPoint y: 98, endPoint x: 853, endPoint y: 115, distance: 30.4
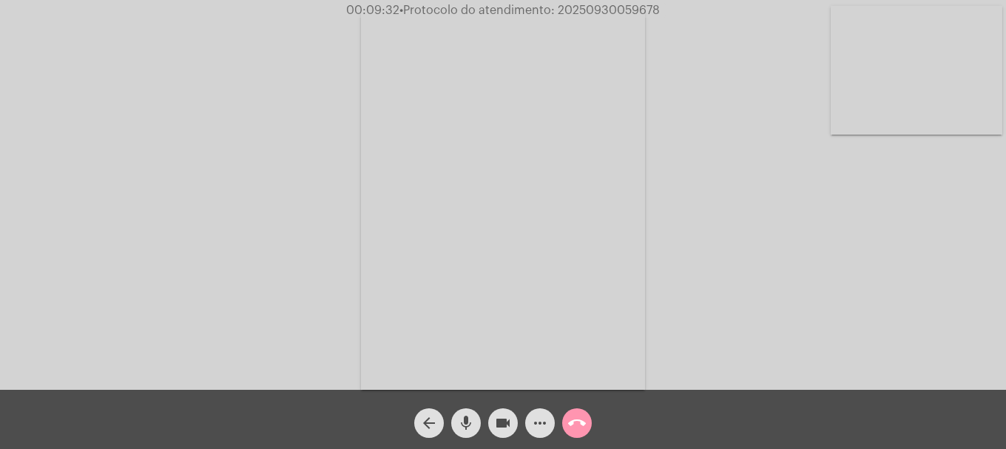
click at [876, 99] on video at bounding box center [917, 70] width 172 height 129
click at [455, 411] on div "mic" at bounding box center [466, 419] width 37 height 37
click at [462, 427] on mat-icon "mic_off" at bounding box center [466, 423] width 18 height 18
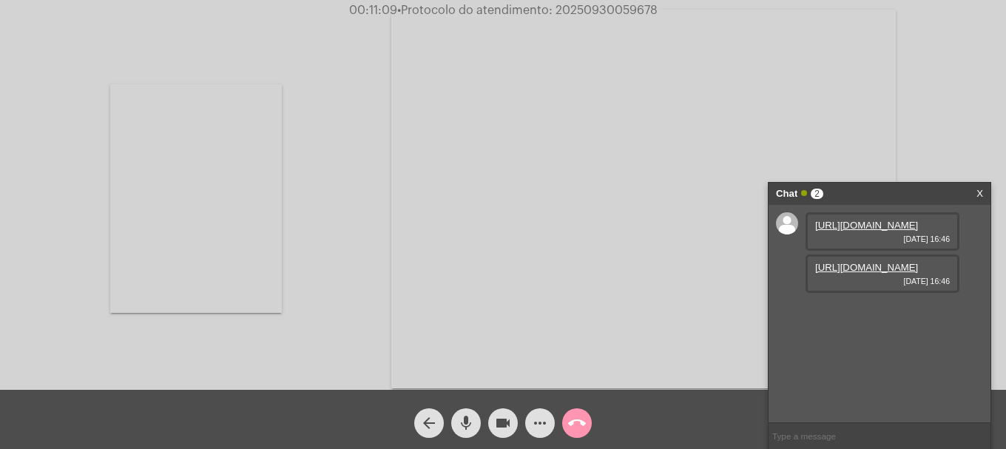
click at [880, 231] on link "[URL][DOMAIN_NAME]" at bounding box center [866, 225] width 103 height 11
click at [866, 273] on link "[URL][DOMAIN_NAME]" at bounding box center [866, 267] width 103 height 11
click at [852, 273] on link "[URL][DOMAIN_NAME]" at bounding box center [866, 267] width 103 height 11
click at [571, 6] on span "• Protocolo do atendimento: 20250930059678" at bounding box center [528, 10] width 260 height 12
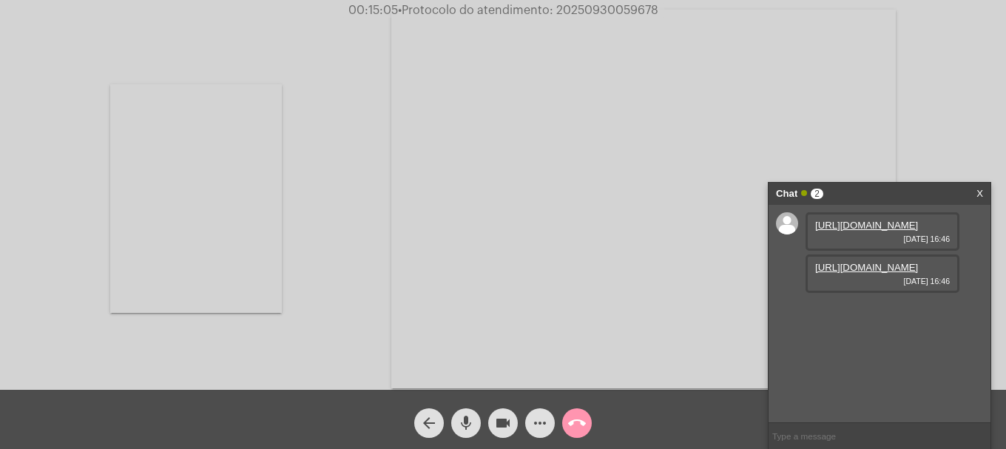
copy span "20250930059678"
click at [820, 429] on input "text" at bounding box center [880, 436] width 222 height 26
paste input "20250930059678"
type input "20250930059678"
click at [575, 422] on mat-icon "call_end" at bounding box center [577, 423] width 18 height 18
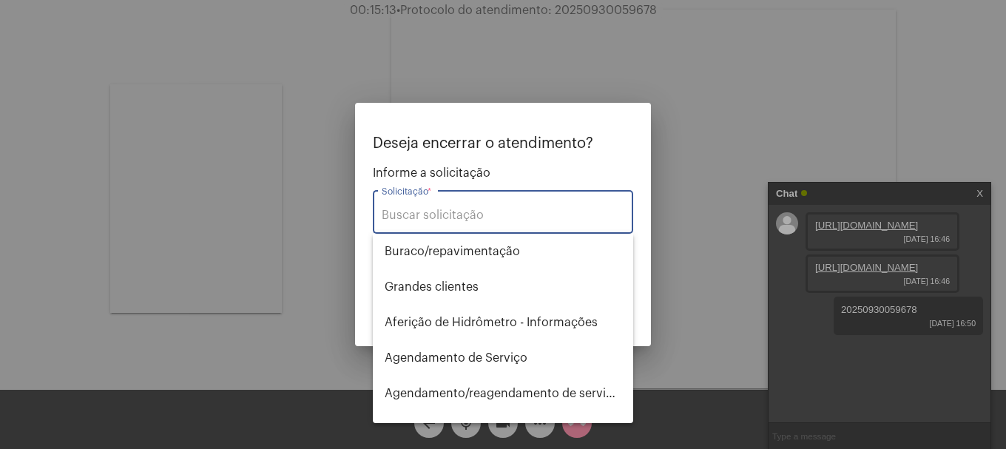
click at [496, 226] on div "Solicitação *" at bounding box center [503, 210] width 243 height 47
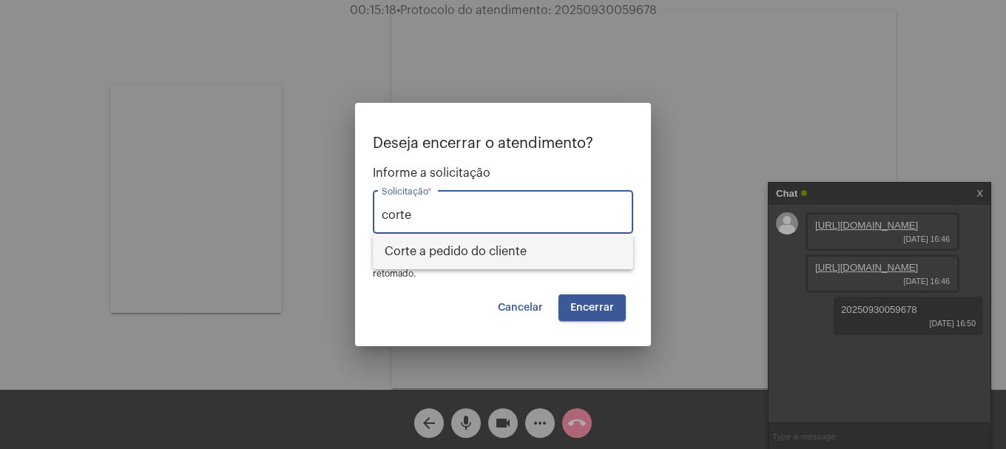
click at [495, 240] on span "Corte a pedido do cliente" at bounding box center [503, 252] width 237 height 36
type input "Corte a pedido do cliente"
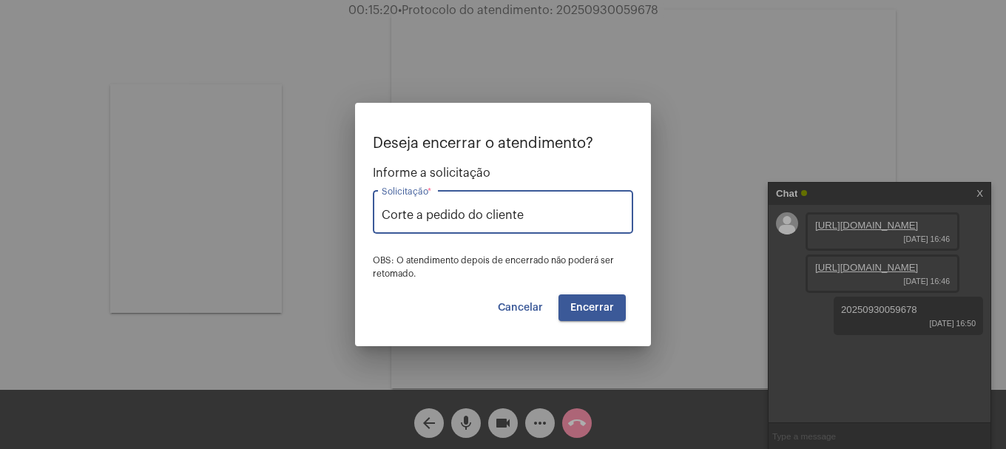
click at [618, 311] on button "Encerrar" at bounding box center [592, 307] width 67 height 27
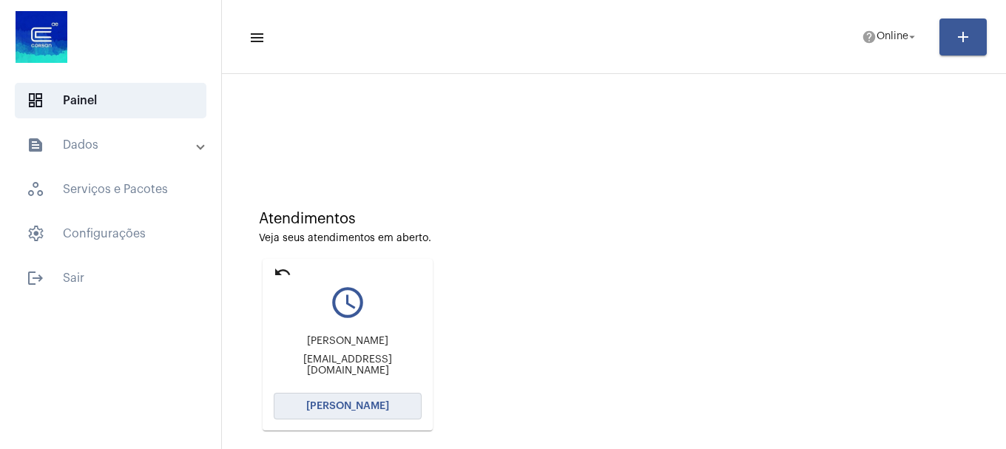
click at [350, 402] on span "[PERSON_NAME]" at bounding box center [347, 406] width 83 height 10
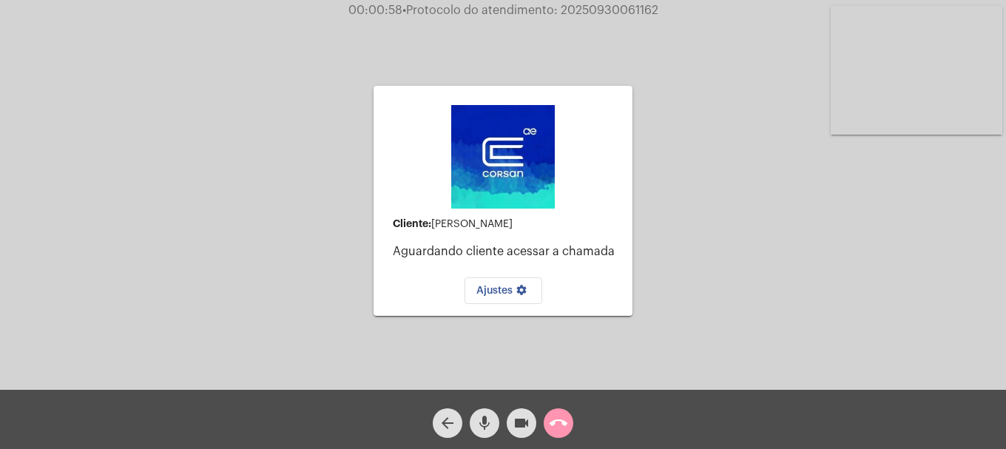
click at [567, 418] on button "call_end" at bounding box center [559, 423] width 30 height 30
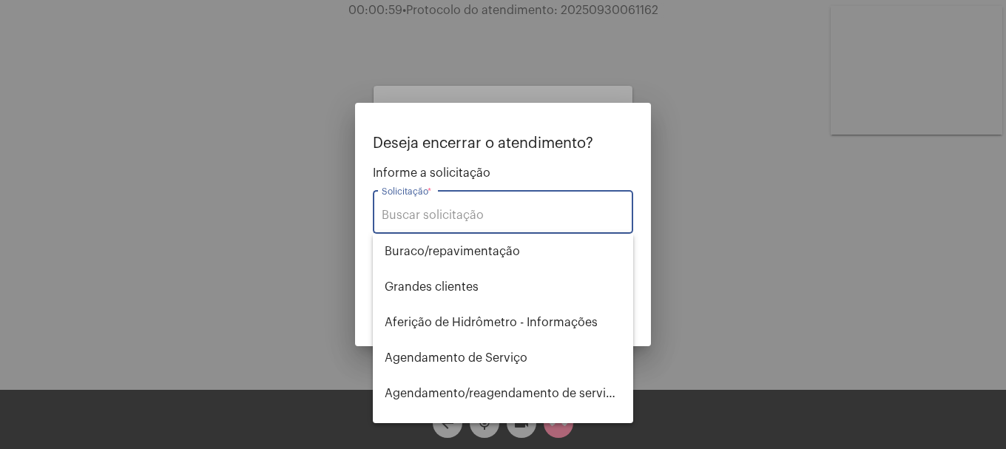
click at [491, 204] on div "Solicitação *" at bounding box center [503, 210] width 243 height 47
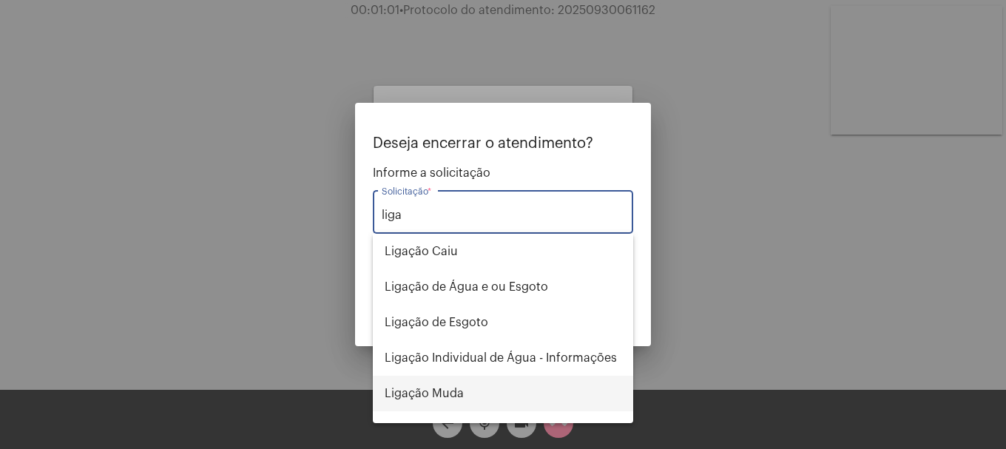
click at [496, 385] on span "Ligação Muda" at bounding box center [503, 394] width 237 height 36
type input "Ligação Muda"
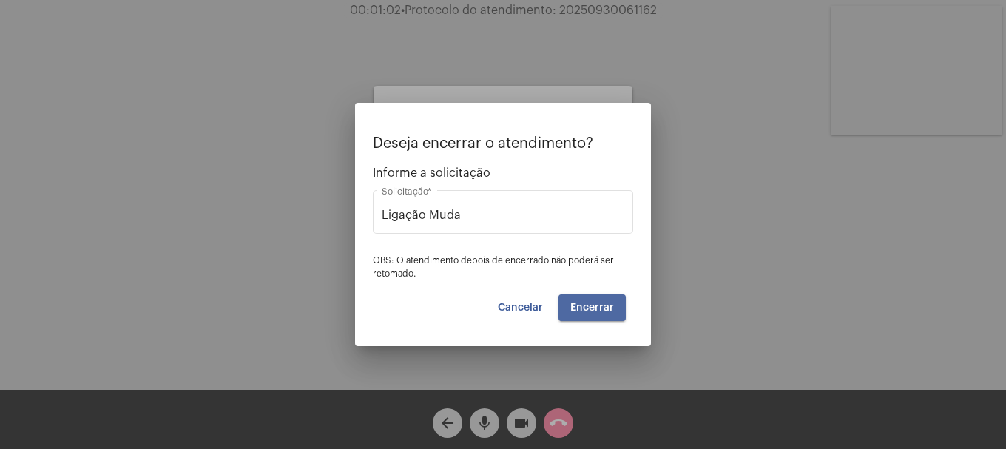
click at [615, 303] on button "Encerrar" at bounding box center [592, 307] width 67 height 27
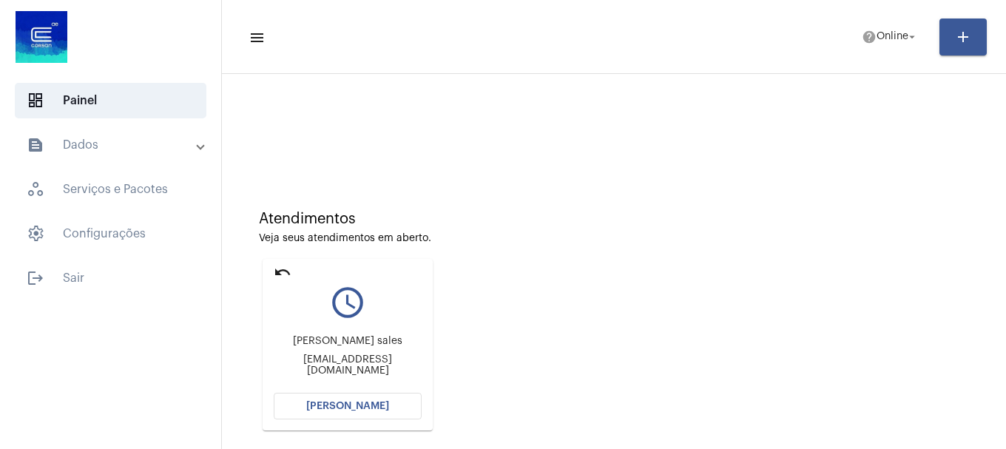
click at [337, 408] on span "[PERSON_NAME]" at bounding box center [347, 406] width 83 height 10
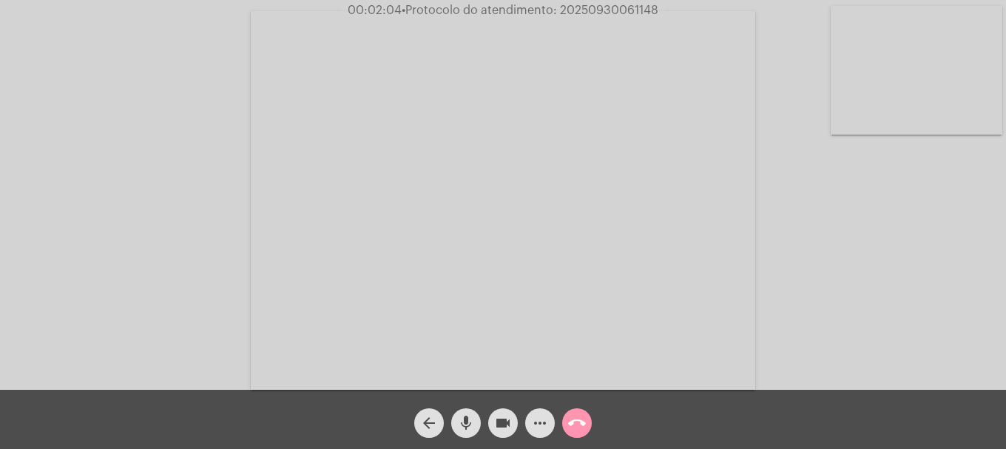
click at [574, 412] on span "call_end" at bounding box center [577, 423] width 18 height 30
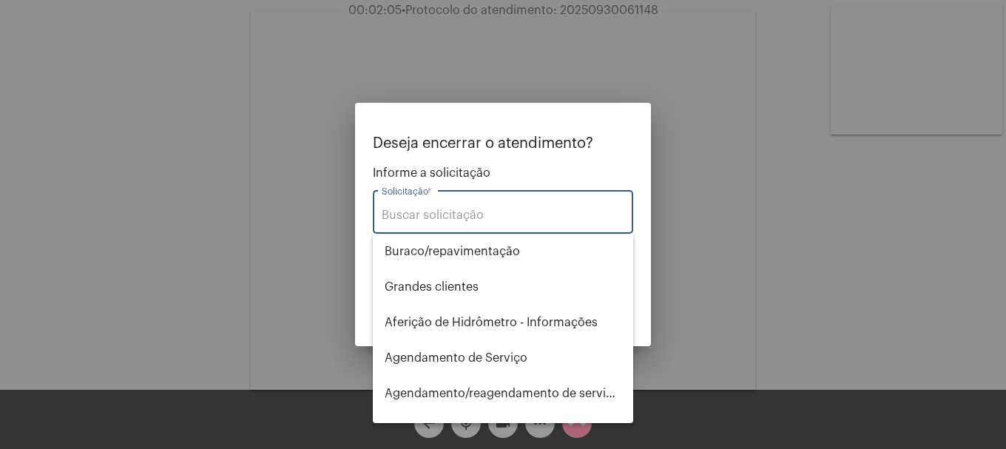
click at [455, 213] on input "Solicitação *" at bounding box center [503, 215] width 243 height 13
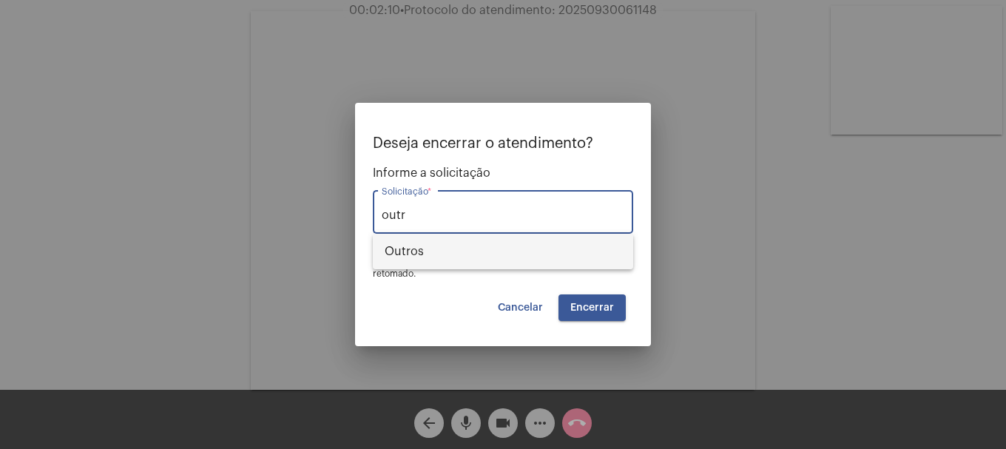
click at [459, 248] on span "Outros" at bounding box center [503, 252] width 237 height 36
type input "Outros"
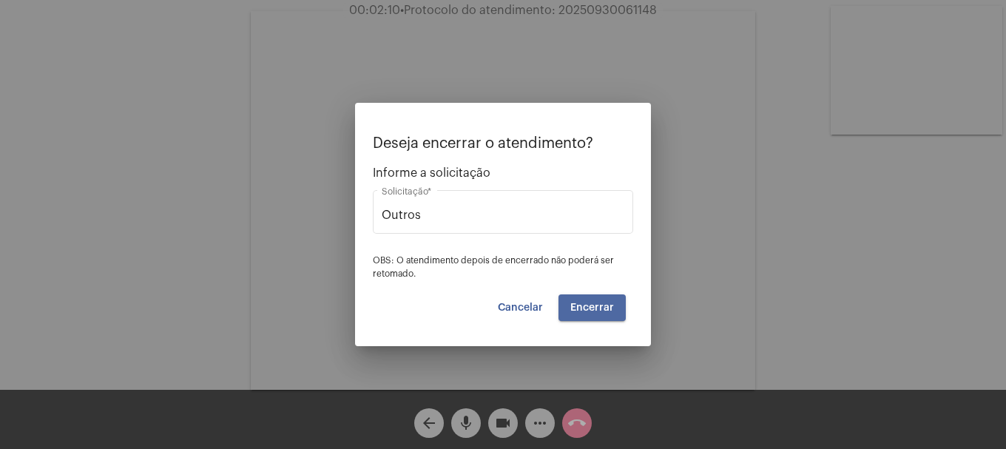
click at [596, 310] on span "Encerrar" at bounding box center [592, 308] width 44 height 10
